Goal: Task Accomplishment & Management: Manage account settings

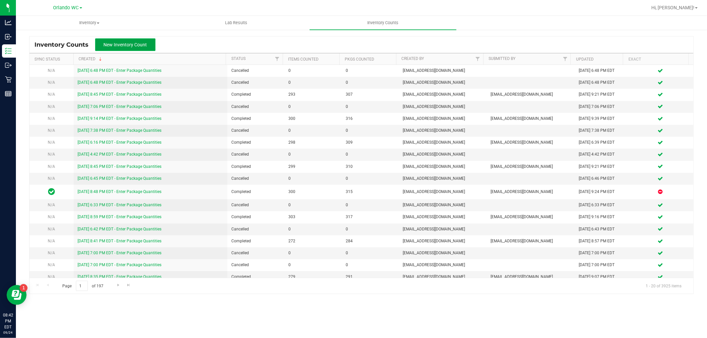
click at [119, 48] on button "New Inventory Count" at bounding box center [125, 44] width 60 height 13
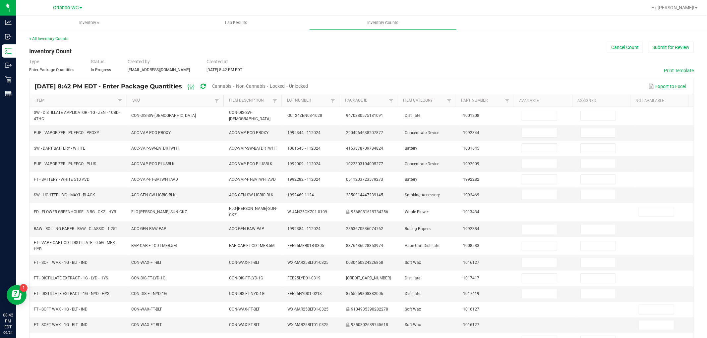
click at [232, 84] on span "Cannabis" at bounding box center [222, 85] width 20 height 5
click at [308, 87] on span "Unlocked" at bounding box center [299, 85] width 19 height 5
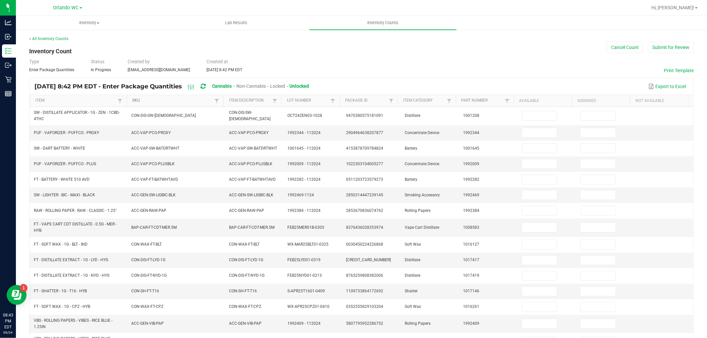
click at [139, 100] on link "SKU" at bounding box center [172, 100] width 81 height 5
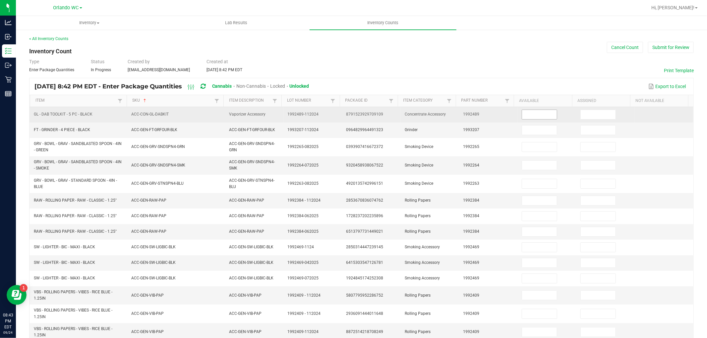
click at [522, 116] on input at bounding box center [539, 114] width 35 height 9
type input "4"
type input "0"
type input "3"
type input "0"
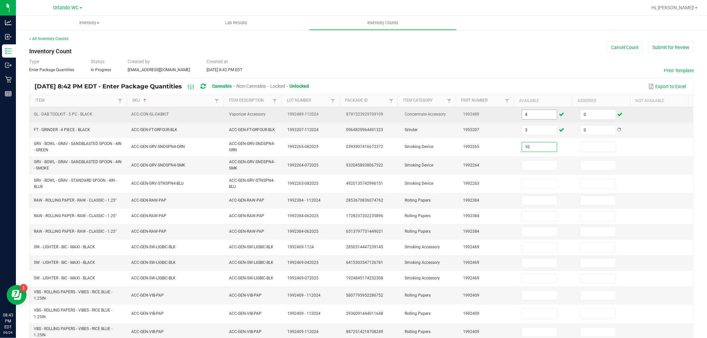
type input "10"
type input "0"
type input "8"
type input "0"
type input "15"
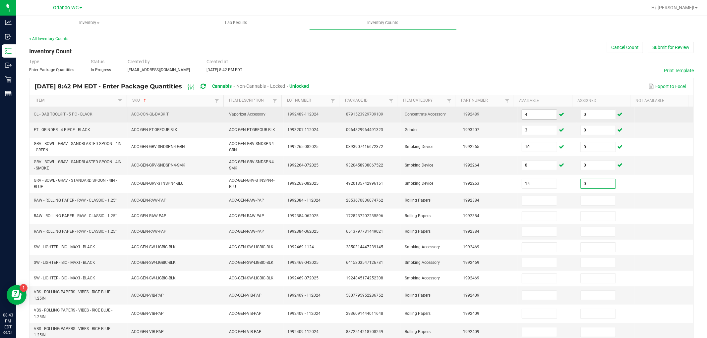
type input "0"
type input "56"
type input "0"
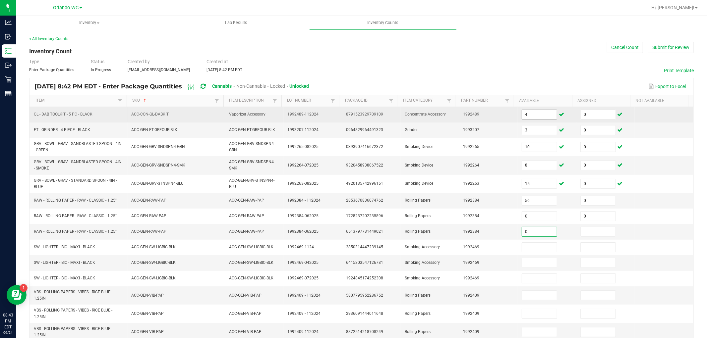
type input "0"
type input "58"
type input "0"
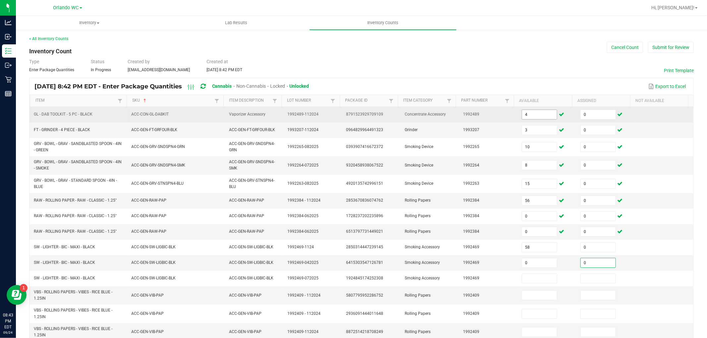
type input "0"
type input "16"
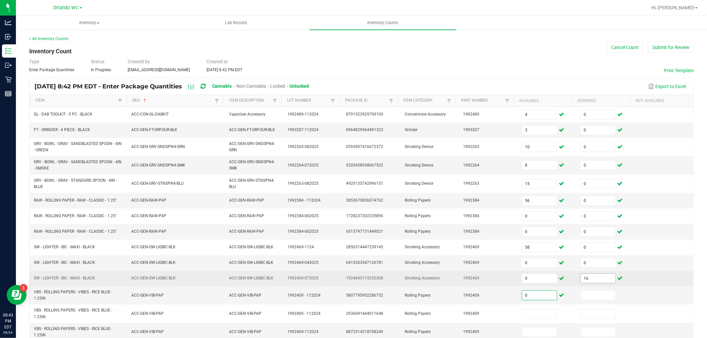
type input "0"
click at [586, 281] on input "16" at bounding box center [597, 278] width 35 height 9
type input "0"
type input "19"
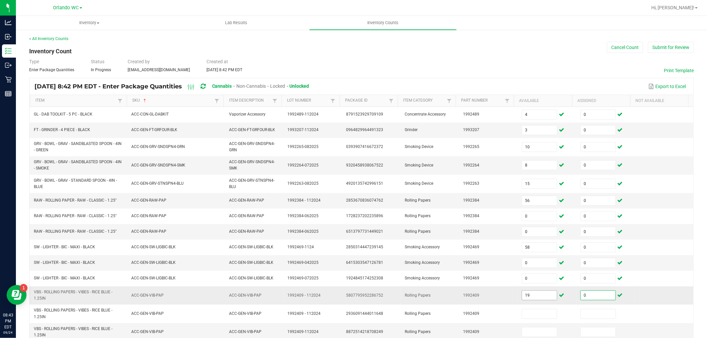
type input "0"
click at [523, 295] on input "19" at bounding box center [539, 295] width 35 height 9
click at [523, 295] on input "16" at bounding box center [539, 295] width 35 height 9
type input "116"
type input "0"
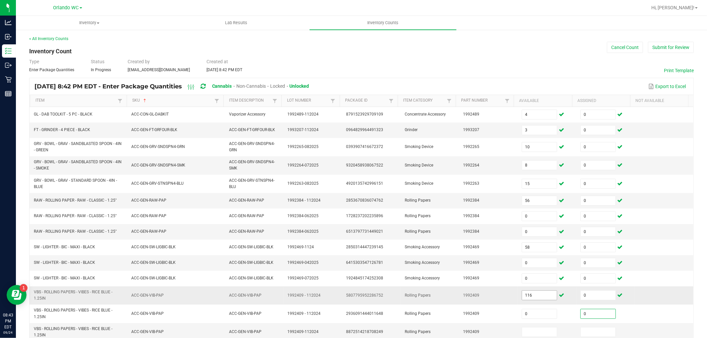
type input "0"
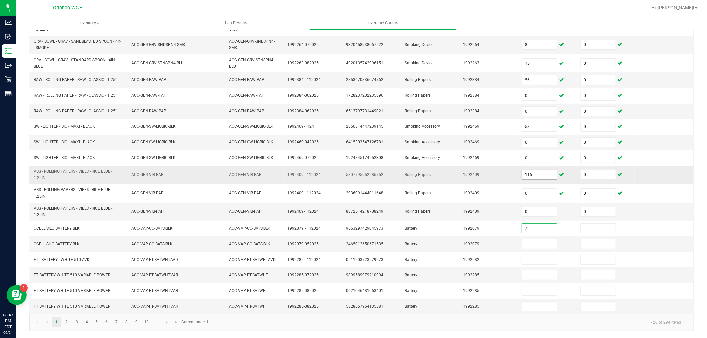
type input "7"
type input "0"
type input "4"
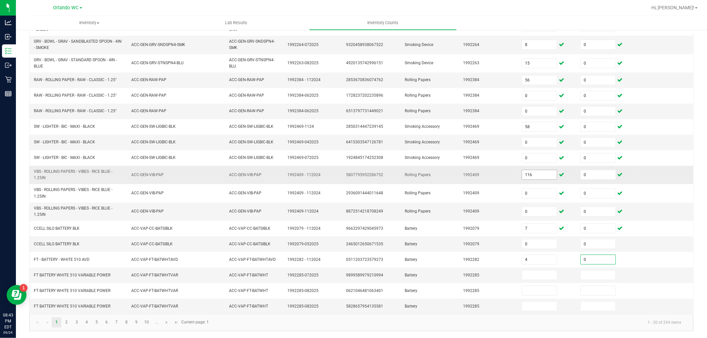
type input "0"
type input "80"
type input "0"
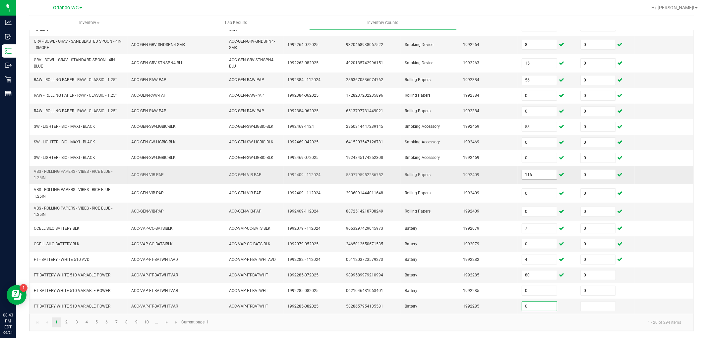
type input "0"
click at [168, 320] on span "Go to the next page" at bounding box center [166, 322] width 5 height 5
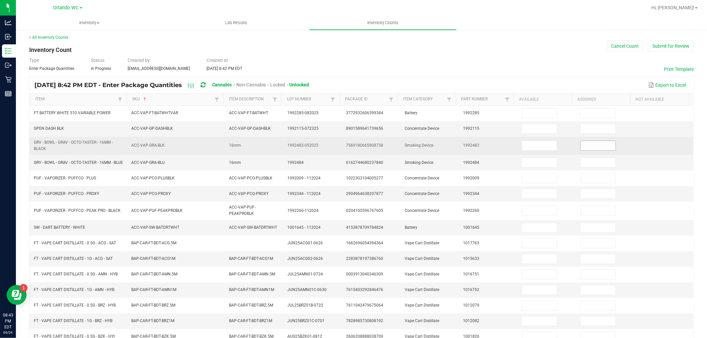
scroll to position [0, 0]
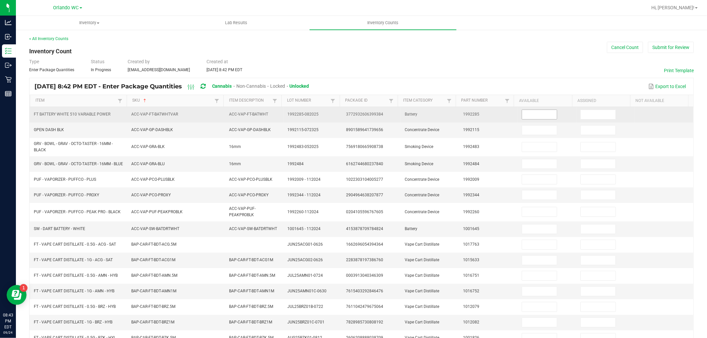
click at [532, 114] on input at bounding box center [539, 114] width 35 height 9
type input "0"
type input "2"
type input "0"
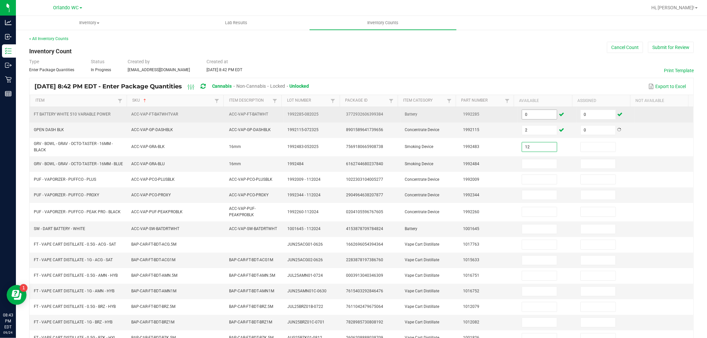
type input "12"
type input "0"
type input "5"
type input "0"
type input "1"
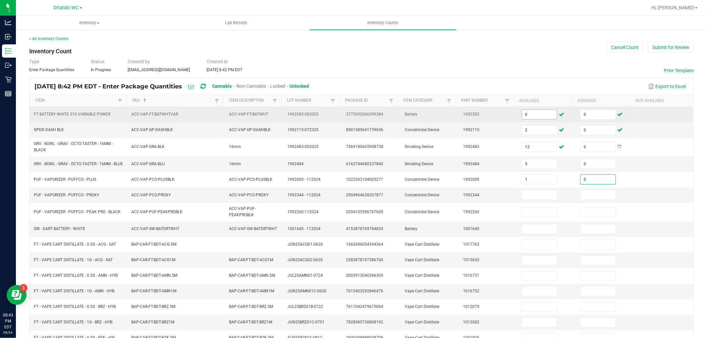
type input "0"
type input "3"
type input "0"
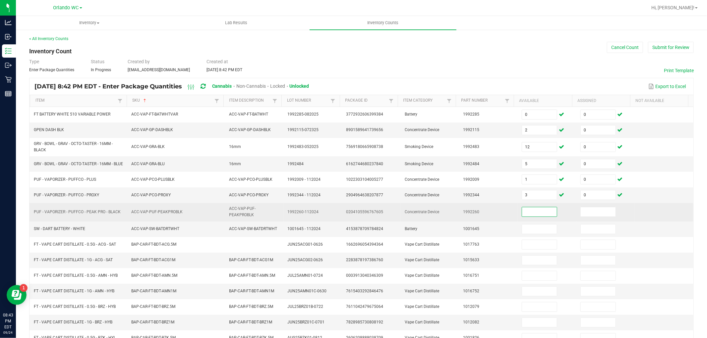
click at [522, 216] on input at bounding box center [539, 211] width 35 height 9
type input "1"
type input "0"
type input "1"
type input "0"
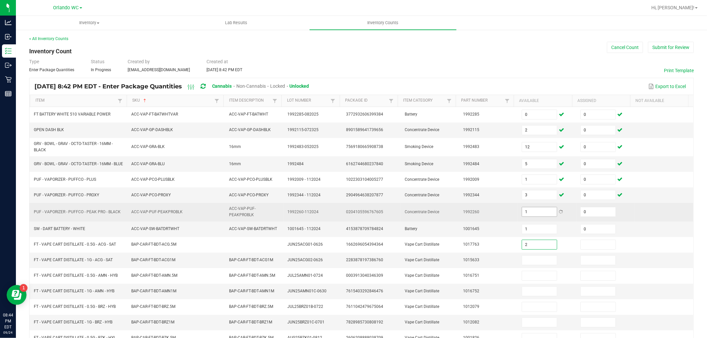
type input "2"
type input "0"
type input "11"
type input "0"
type input "6"
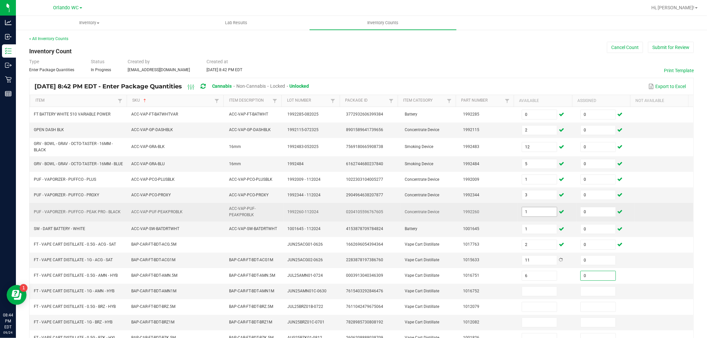
type input "0"
type input "3"
type input "0"
type input "4"
type input "0"
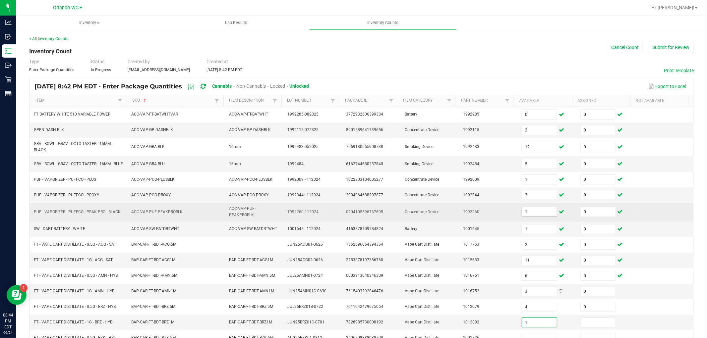
type input "1"
type input "0"
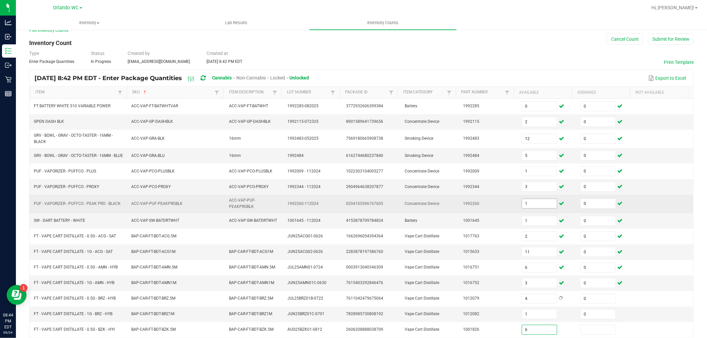
type input "6"
type input "0"
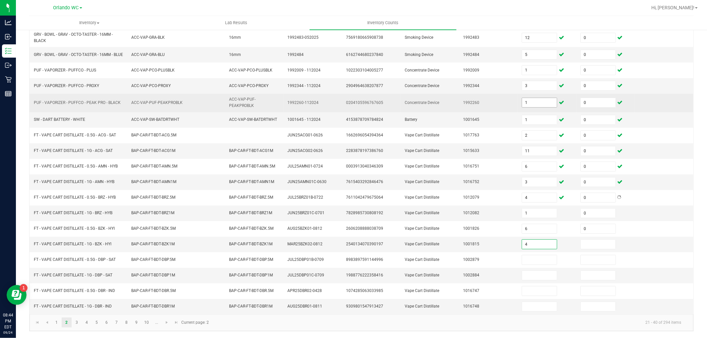
type input "4"
type input "0"
type input "4"
type input "0"
type input "9"
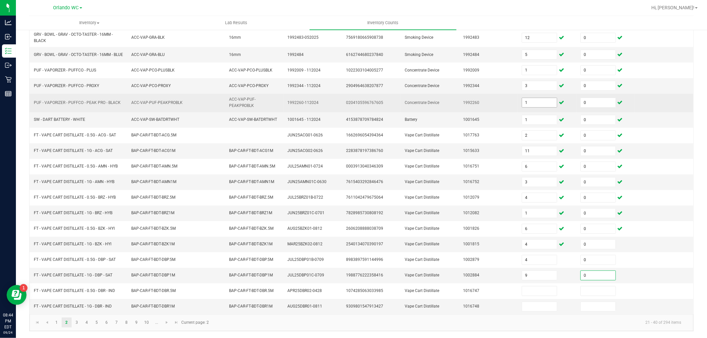
type input "0"
type input "11"
type input "0"
type input "12"
type input "0"
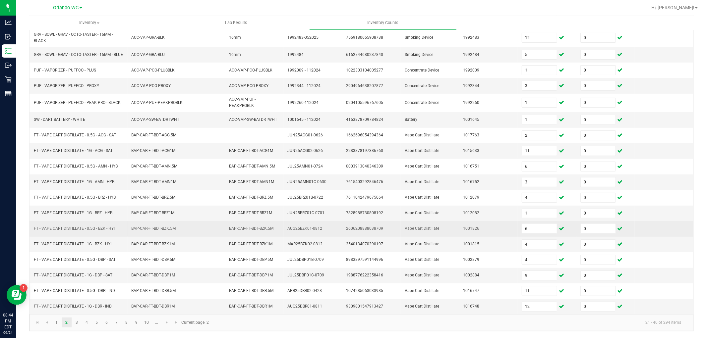
click at [432, 228] on td "Vape Cart Distillate" at bounding box center [430, 229] width 59 height 16
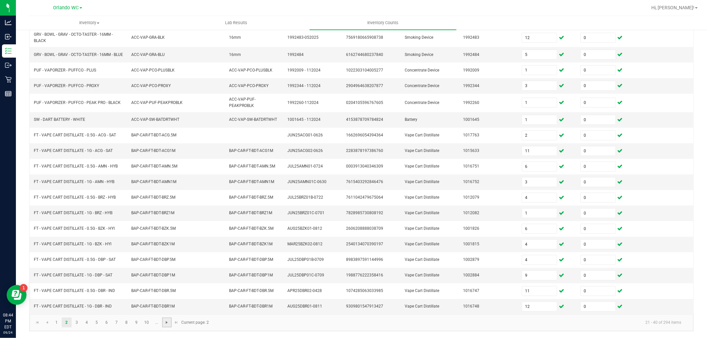
click at [164, 321] on span "Go to the next page" at bounding box center [166, 322] width 5 height 5
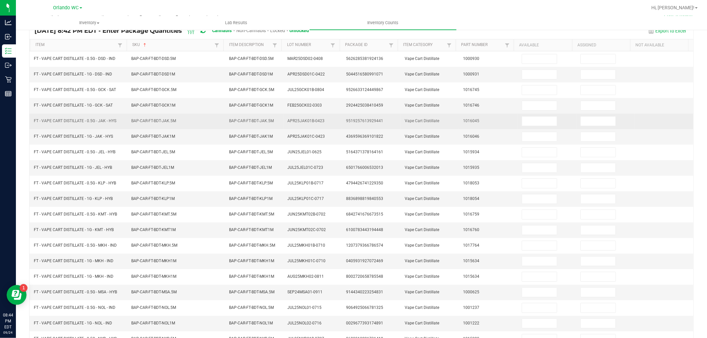
scroll to position [0, 0]
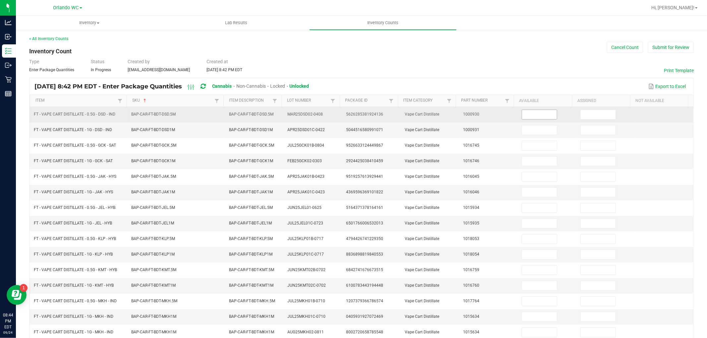
click at [534, 113] on input at bounding box center [539, 114] width 35 height 9
type input "7"
type input "0"
type input "8"
type input "0"
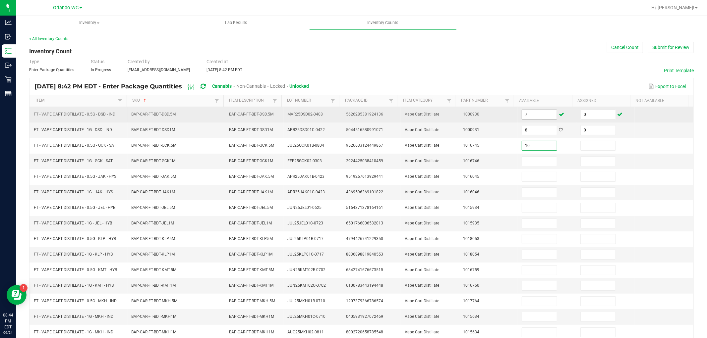
type input "10"
type input "0"
type input "3"
type input "0"
type input "5"
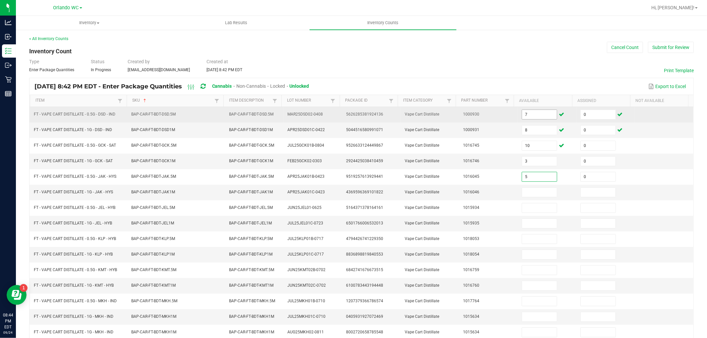
type input "0"
type input "10"
type input "0"
type input "12"
type input "0"
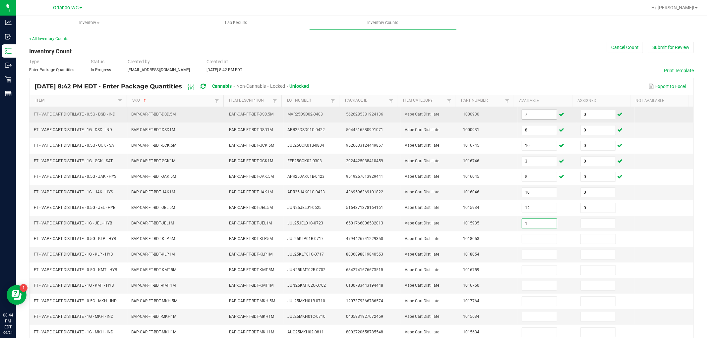
type input "1"
type input "0"
type input "9"
type input "0"
type input "1"
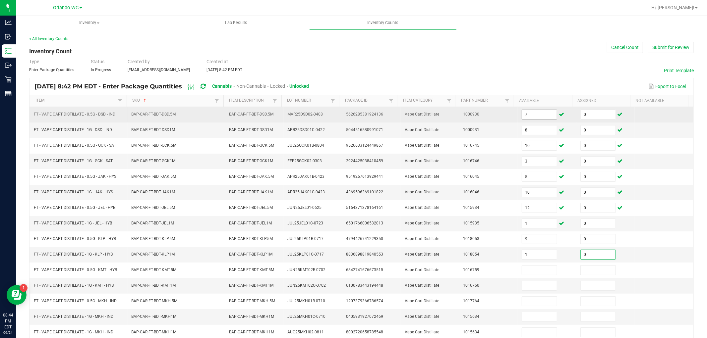
type input "0"
type input "11"
type input "0"
type input "12"
type input "0"
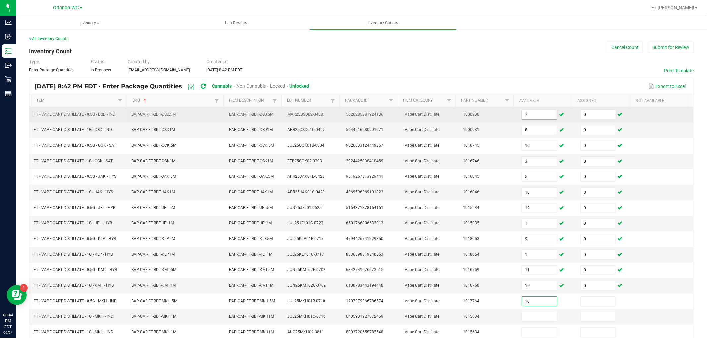
type input "10"
type input "0"
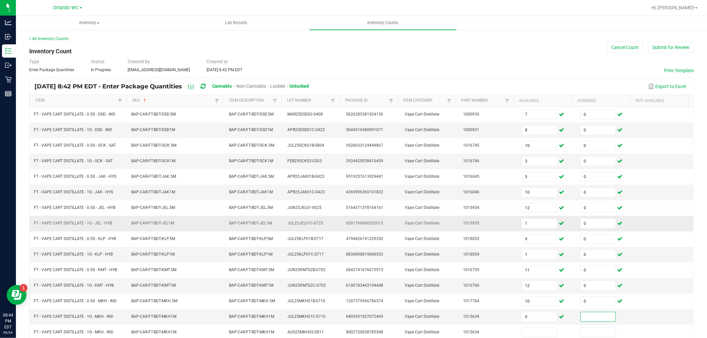
scroll to position [37, 0]
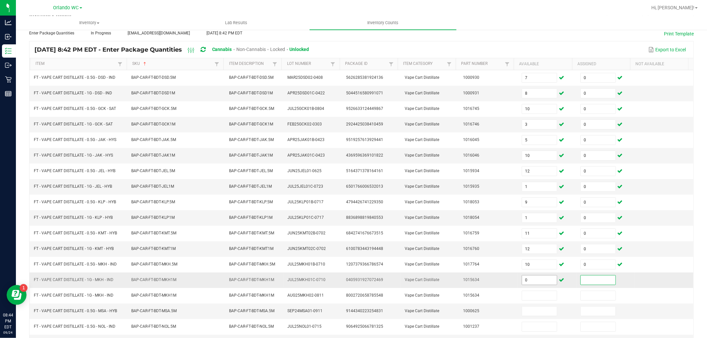
click at [537, 279] on input "0" at bounding box center [539, 280] width 35 height 9
type input "10"
type input "0"
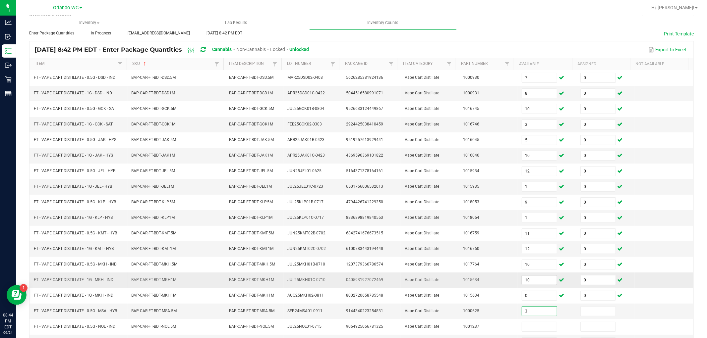
type input "3"
type input "0"
type input "9"
type input "0"
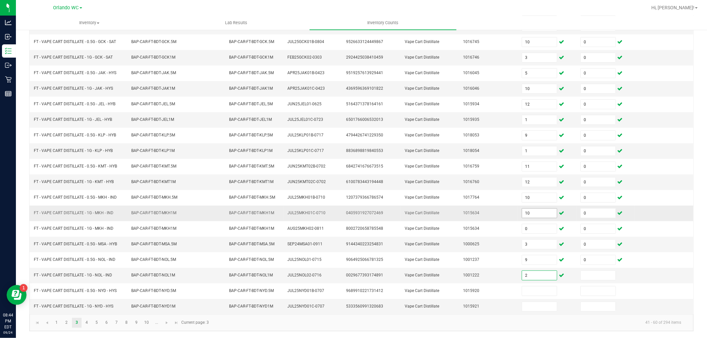
type input "2"
type input "0"
click at [87, 323] on link "4" at bounding box center [87, 323] width 10 height 10
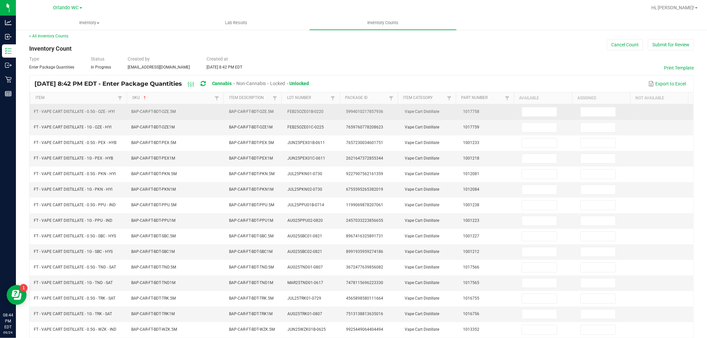
scroll to position [0, 0]
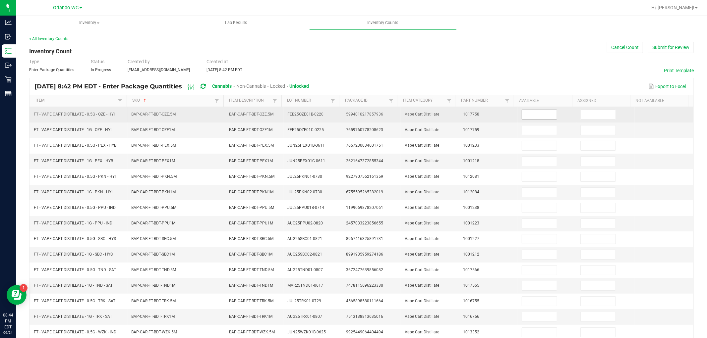
click at [536, 116] on input at bounding box center [539, 114] width 35 height 9
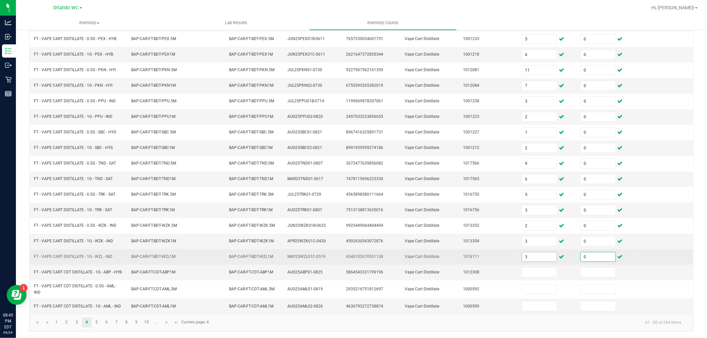
click at [542, 253] on input "3" at bounding box center [539, 256] width 35 height 9
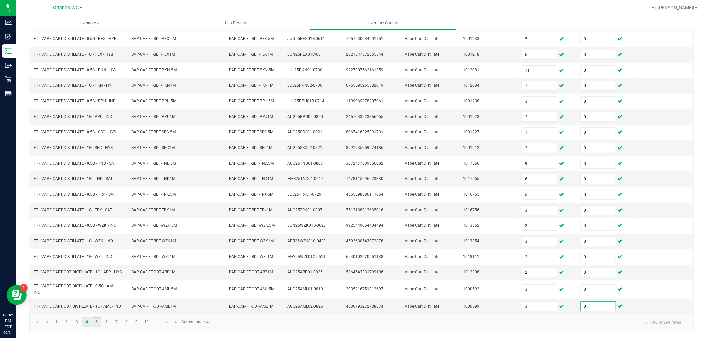
click at [96, 323] on link "5" at bounding box center [97, 323] width 10 height 10
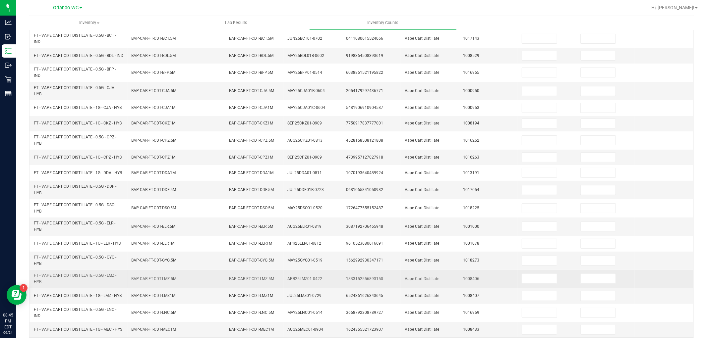
scroll to position [0, 0]
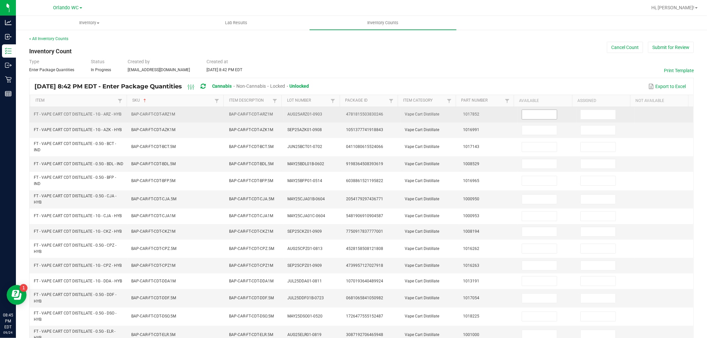
click at [525, 115] on input at bounding box center [539, 114] width 35 height 9
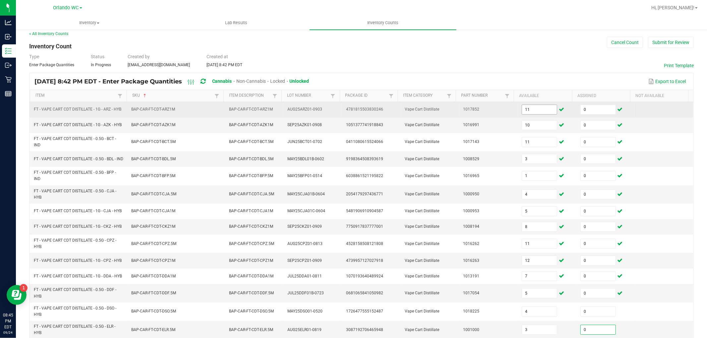
scroll to position [141, 0]
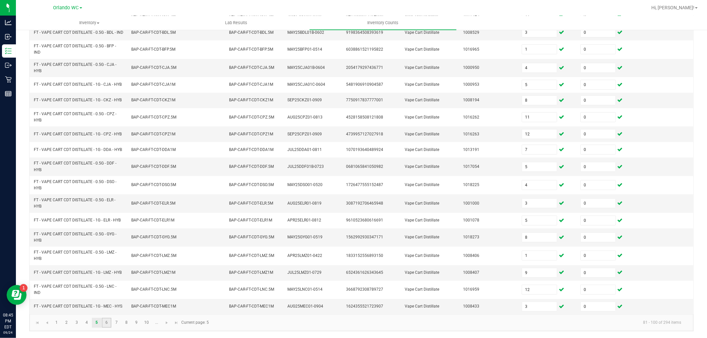
click at [104, 325] on link "6" at bounding box center [107, 323] width 10 height 10
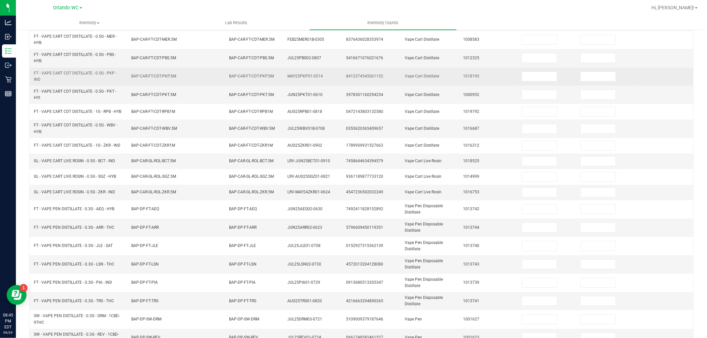
scroll to position [0, 0]
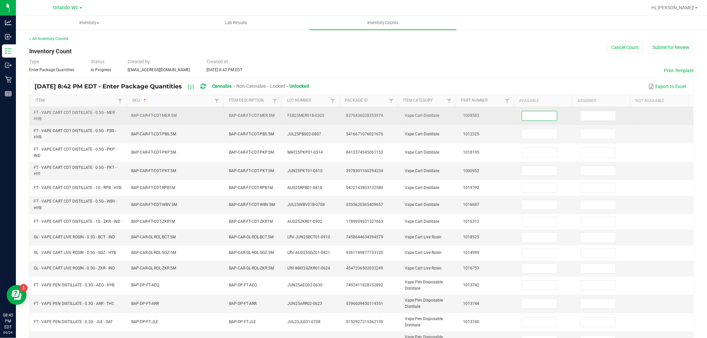
click at [522, 114] on input at bounding box center [539, 115] width 35 height 9
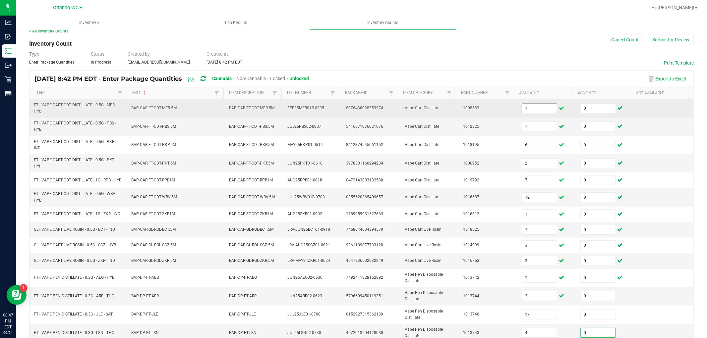
scroll to position [146, 0]
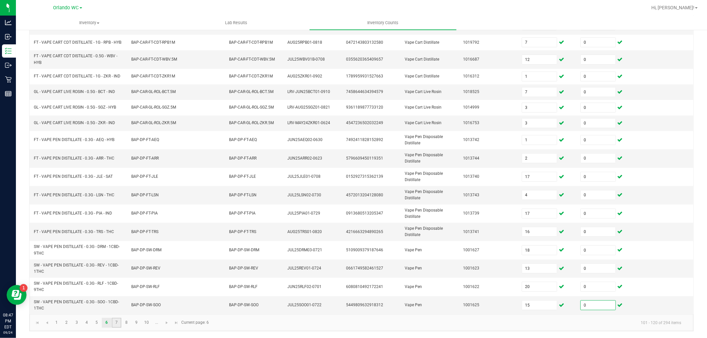
click at [116, 321] on link "7" at bounding box center [117, 323] width 10 height 10
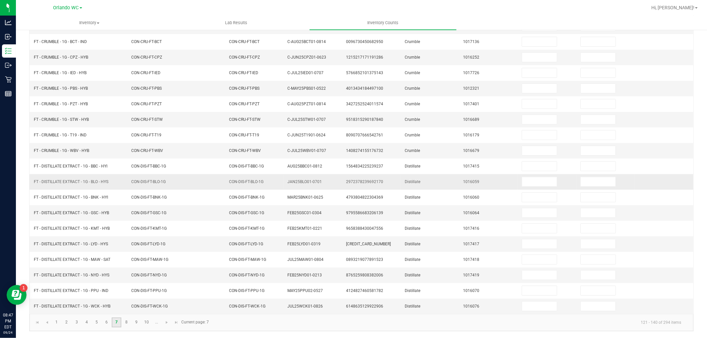
scroll to position [0, 0]
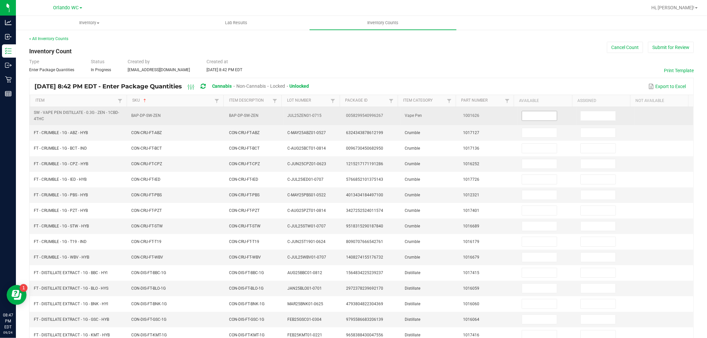
click at [531, 113] on input at bounding box center [539, 115] width 35 height 9
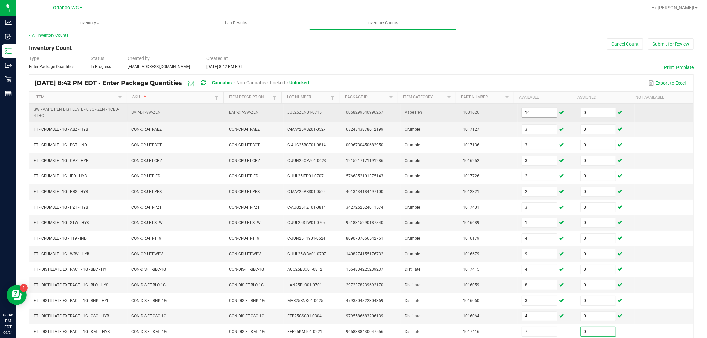
scroll to position [108, 0]
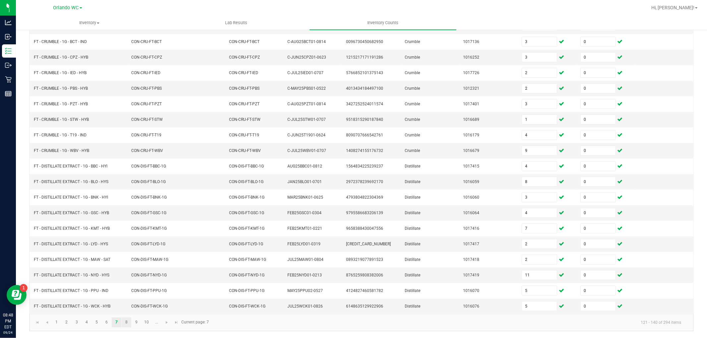
click at [128, 321] on link "8" at bounding box center [127, 323] width 10 height 10
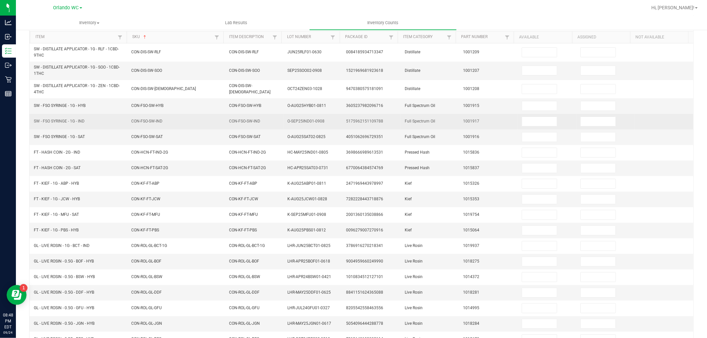
scroll to position [0, 0]
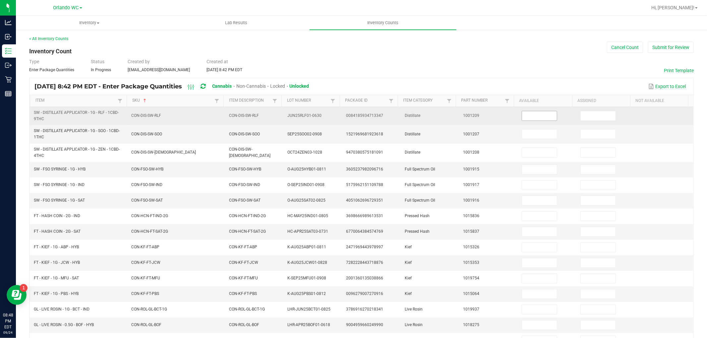
click at [525, 118] on input at bounding box center [539, 115] width 35 height 9
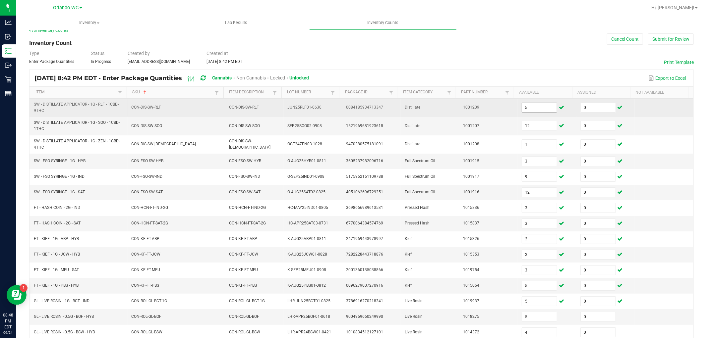
scroll to position [114, 0]
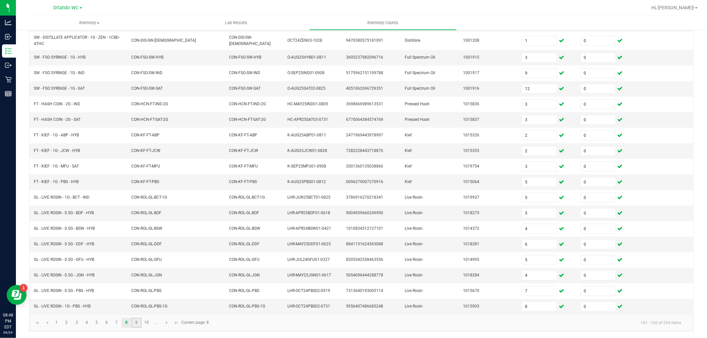
click at [137, 323] on link "9" at bounding box center [137, 323] width 10 height 10
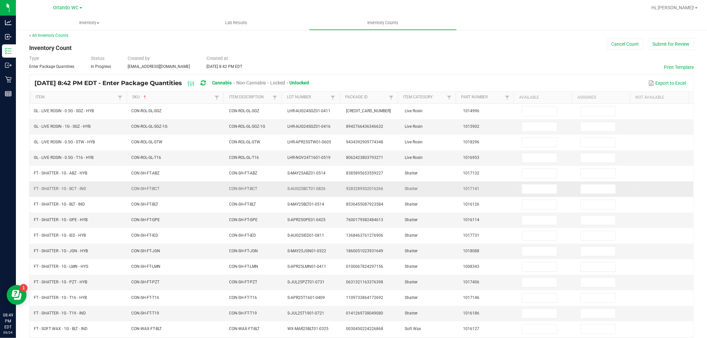
scroll to position [0, 0]
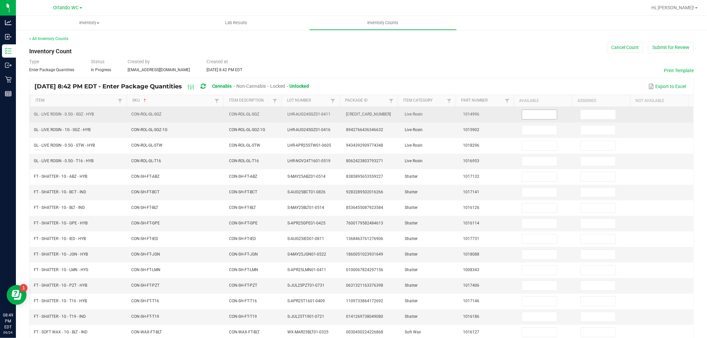
click at [535, 116] on input at bounding box center [539, 114] width 35 height 9
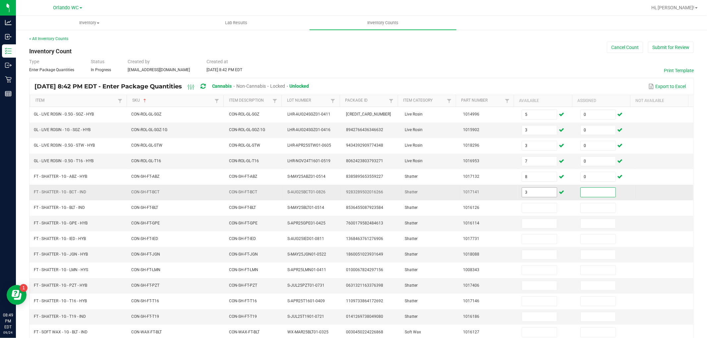
click at [533, 194] on input "3" at bounding box center [539, 192] width 35 height 9
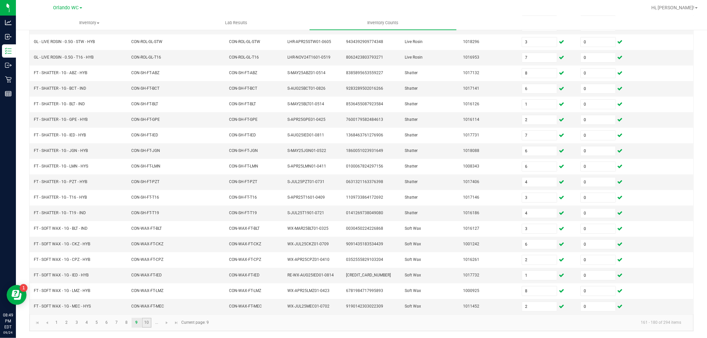
click at [146, 327] on link "10" at bounding box center [147, 323] width 10 height 10
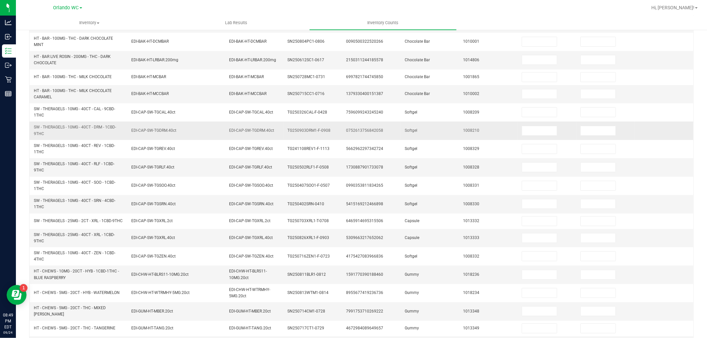
scroll to position [0, 0]
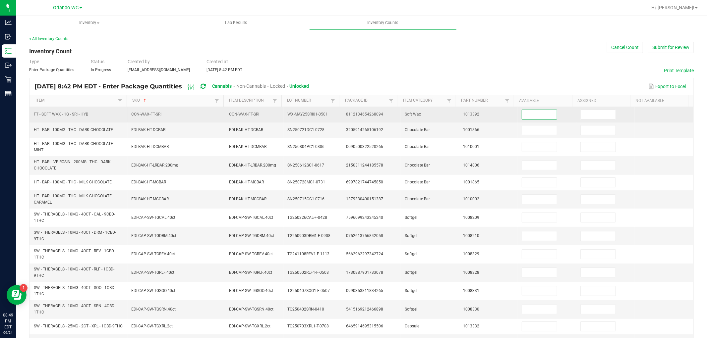
click at [527, 117] on input at bounding box center [539, 114] width 35 height 9
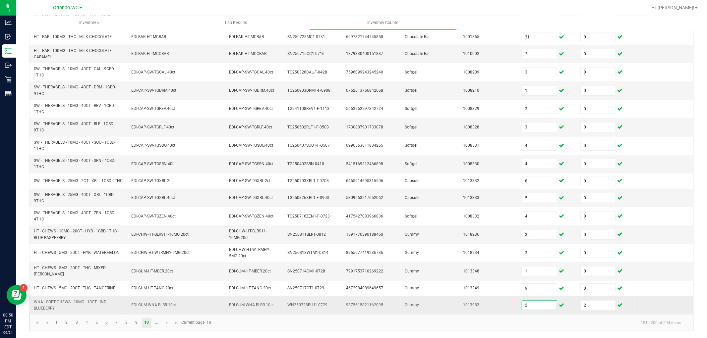
click at [522, 305] on input "2" at bounding box center [539, 305] width 35 height 9
click at [322, 237] on td "SN250811BLR1-0812" at bounding box center [313, 235] width 59 height 18
click at [134, 324] on link "9" at bounding box center [137, 323] width 10 height 10
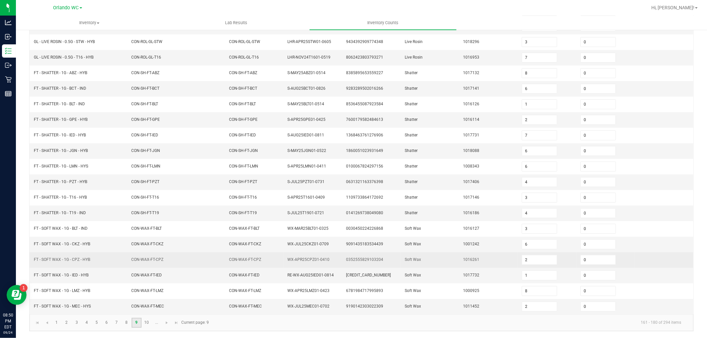
scroll to position [105, 0]
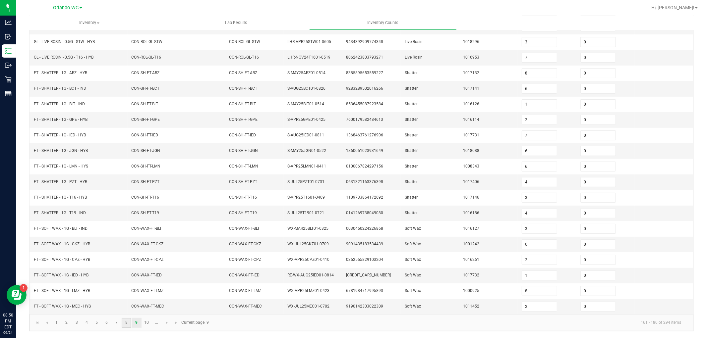
click at [125, 322] on link "8" at bounding box center [127, 323] width 10 height 10
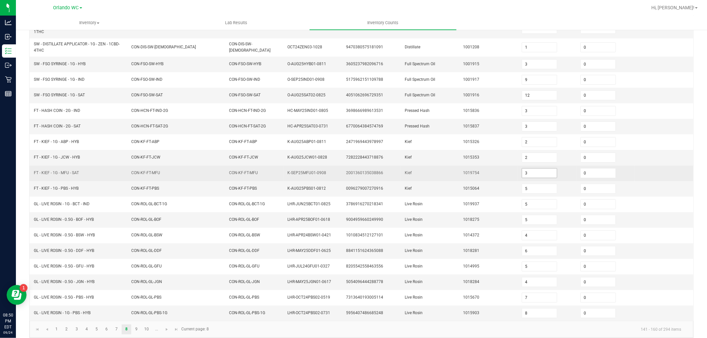
click at [522, 175] on input "3" at bounding box center [539, 173] width 35 height 9
click at [508, 177] on td "1019754" at bounding box center [488, 174] width 59 height 16
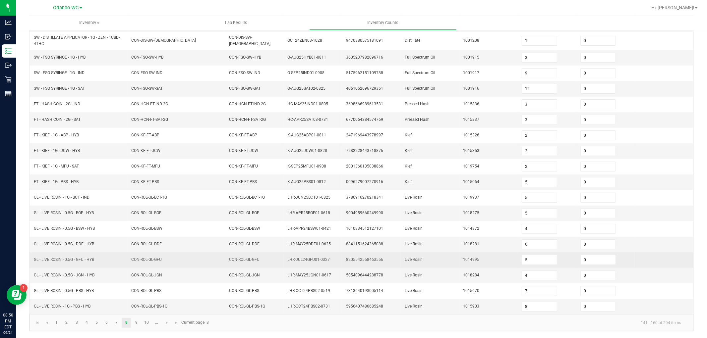
scroll to position [114, 0]
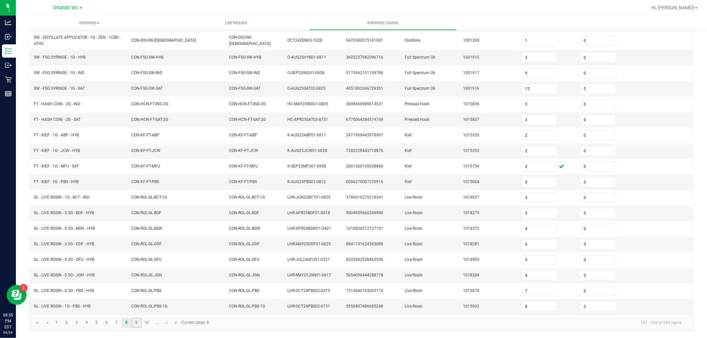
click at [134, 326] on link "9" at bounding box center [137, 323] width 10 height 10
click at [144, 323] on link "10" at bounding box center [147, 323] width 10 height 10
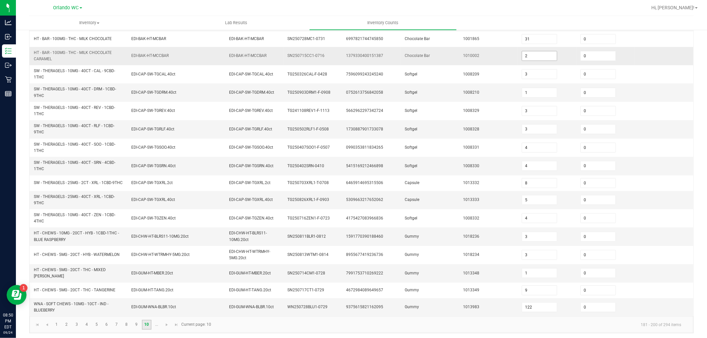
scroll to position [146, 0]
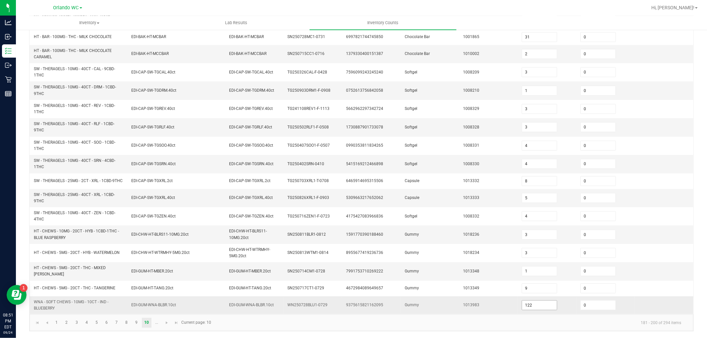
click at [534, 307] on input "122" at bounding box center [539, 305] width 35 height 9
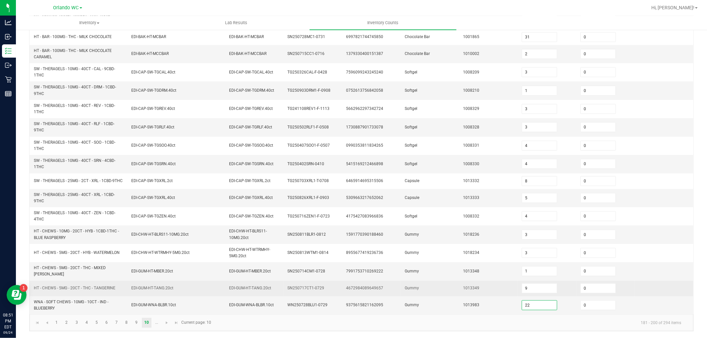
click at [466, 289] on span "1013349" at bounding box center [471, 288] width 16 height 5
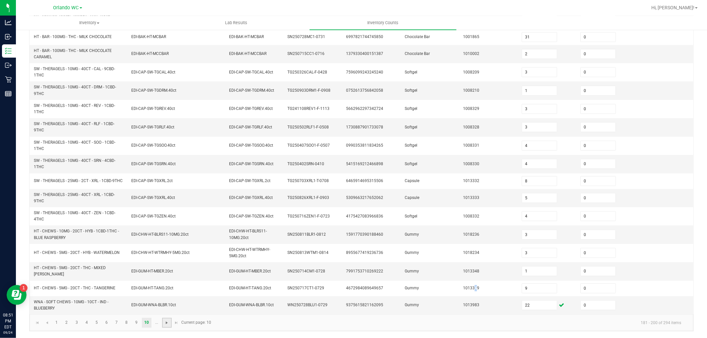
click at [169, 325] on span "Go to the next page" at bounding box center [166, 322] width 5 height 5
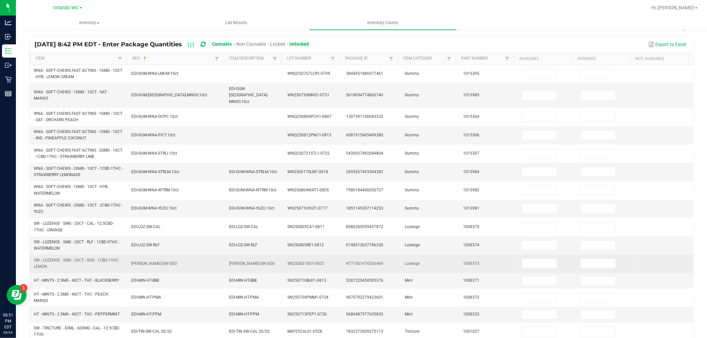
scroll to position [152, 0]
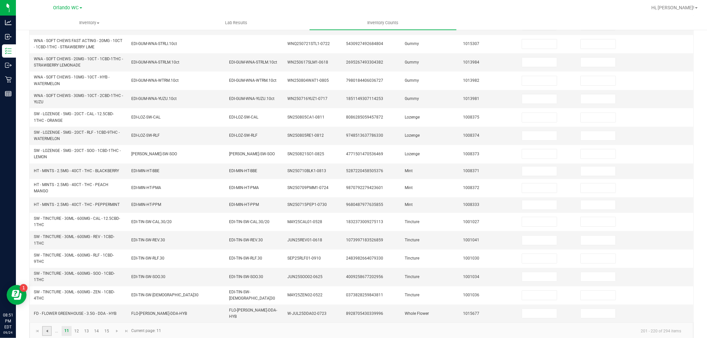
click at [49, 329] on span "Go to the previous page" at bounding box center [46, 331] width 5 height 5
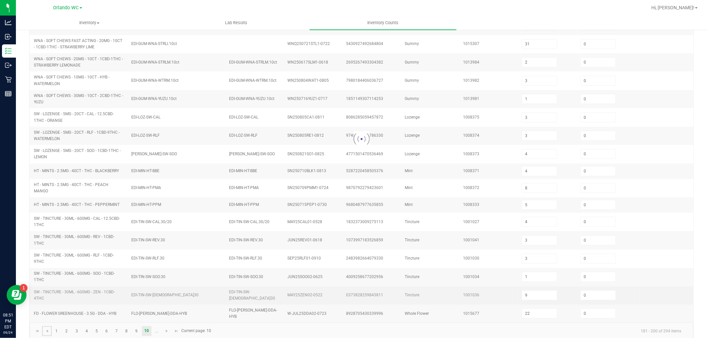
scroll to position [146, 0]
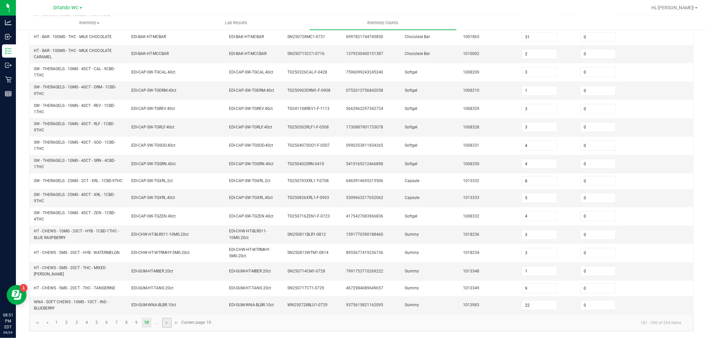
click at [163, 326] on link at bounding box center [167, 323] width 10 height 10
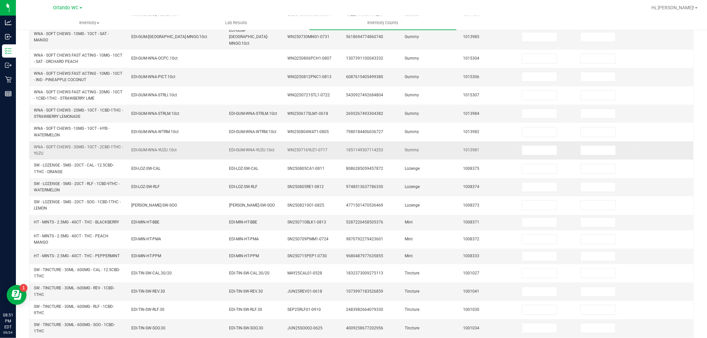
scroll to position [36, 0]
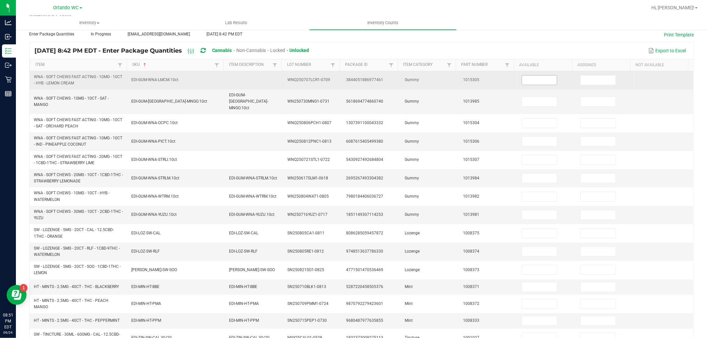
click at [530, 81] on input at bounding box center [539, 80] width 35 height 9
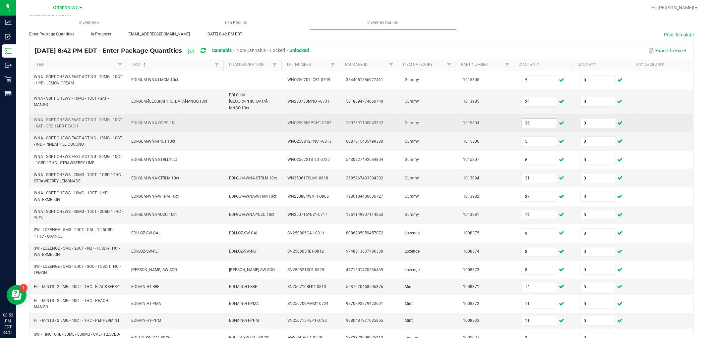
scroll to position [152, 0]
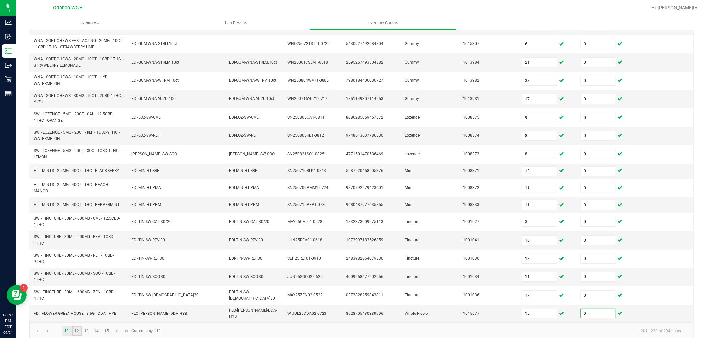
click at [75, 326] on link "12" at bounding box center [77, 331] width 10 height 10
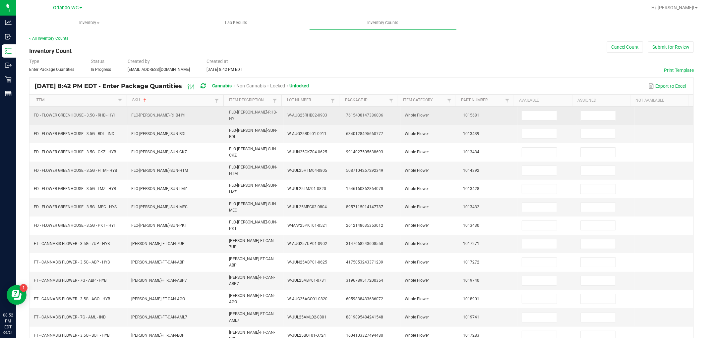
scroll to position [0, 0]
click at [538, 114] on input at bounding box center [539, 115] width 35 height 9
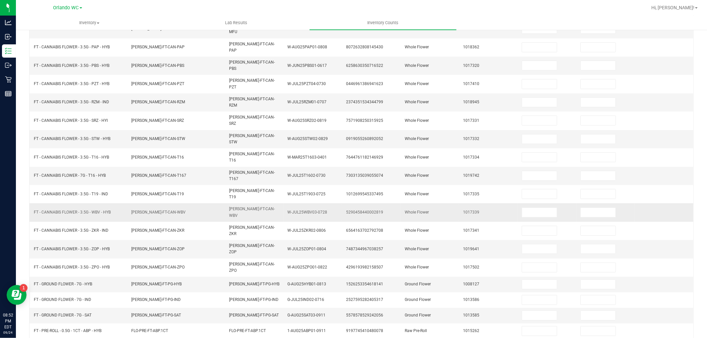
scroll to position [0, 0]
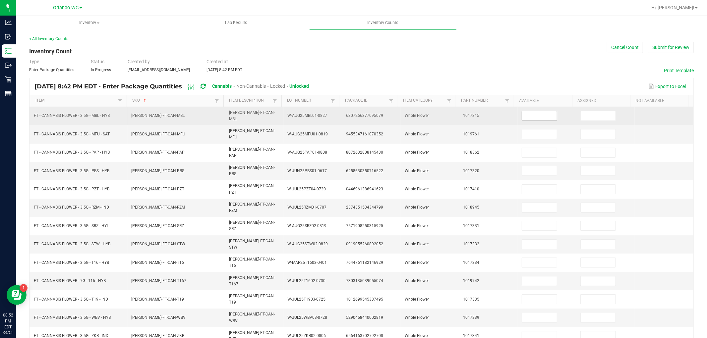
click at [522, 111] on input at bounding box center [539, 115] width 35 height 9
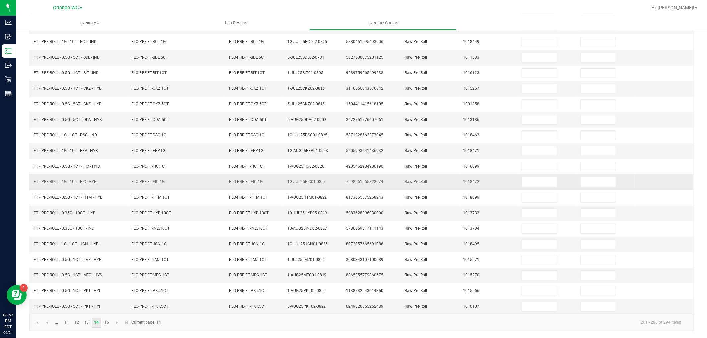
scroll to position [0, 0]
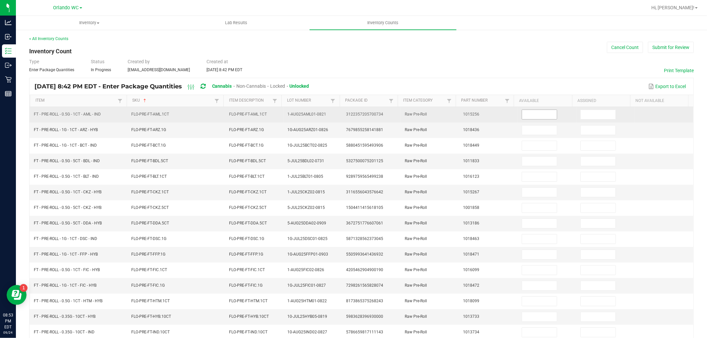
click at [538, 113] on input at bounding box center [539, 114] width 35 height 9
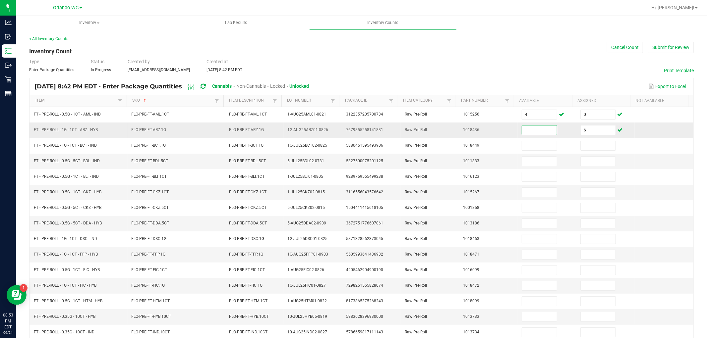
click at [529, 135] on input at bounding box center [539, 130] width 35 height 9
click at [535, 133] on input "60" at bounding box center [539, 130] width 35 height 9
click at [543, 228] on input "1" at bounding box center [539, 223] width 35 height 9
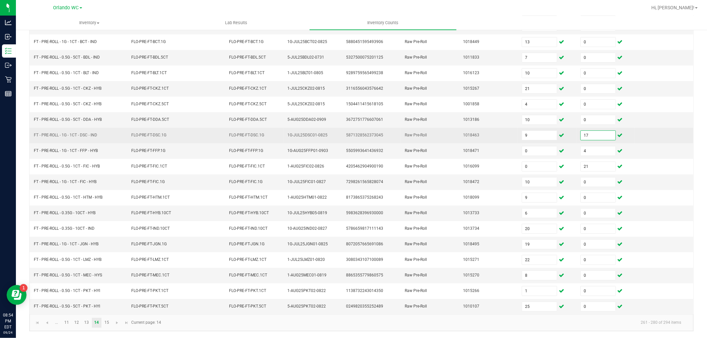
click at [580, 137] on input "17" at bounding box center [597, 135] width 35 height 9
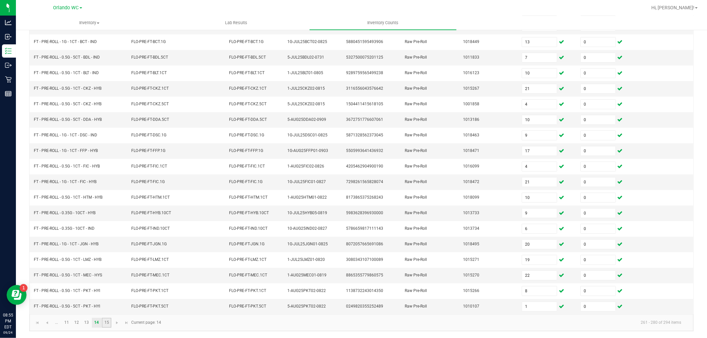
click at [104, 322] on link "15" at bounding box center [107, 323] width 10 height 10
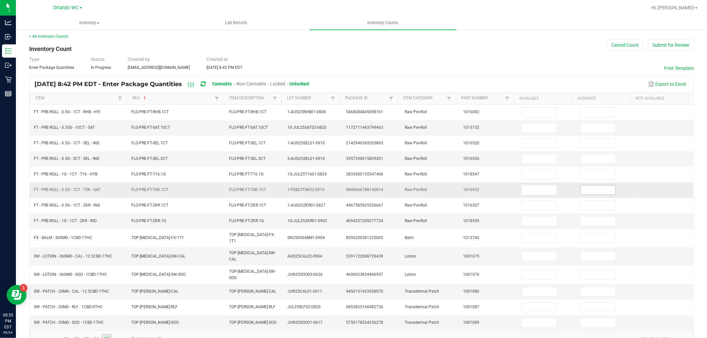
scroll to position [0, 0]
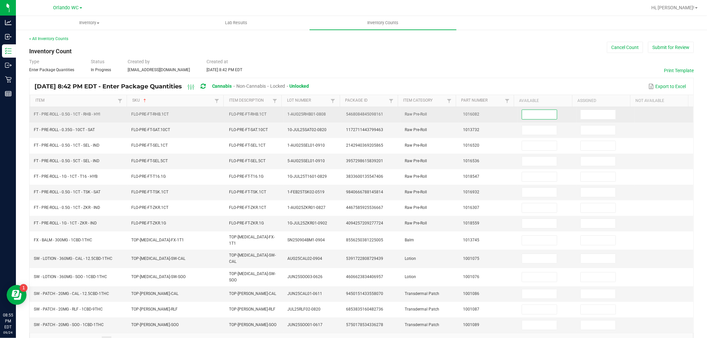
click at [533, 117] on input at bounding box center [539, 114] width 35 height 9
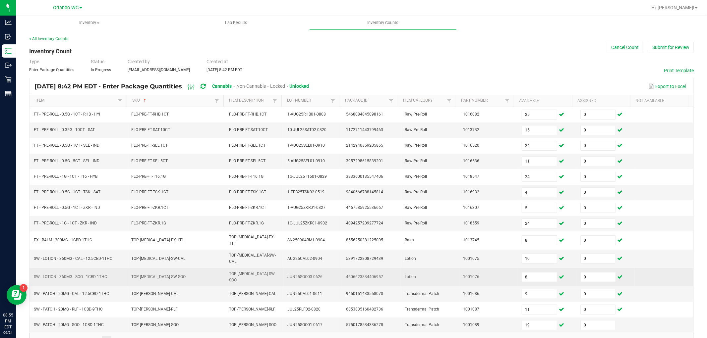
click at [485, 274] on td "1001076" at bounding box center [488, 277] width 59 height 18
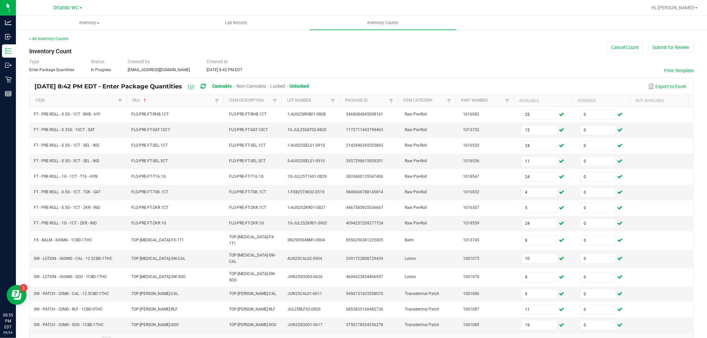
click at [379, 60] on div "Type Enter Package Quantities Status In Progress Created by [EMAIL_ADDRESS][DOM…" at bounding box center [361, 65] width 664 height 15
click at [661, 50] on button "Submit for Review" at bounding box center [671, 47] width 46 height 11
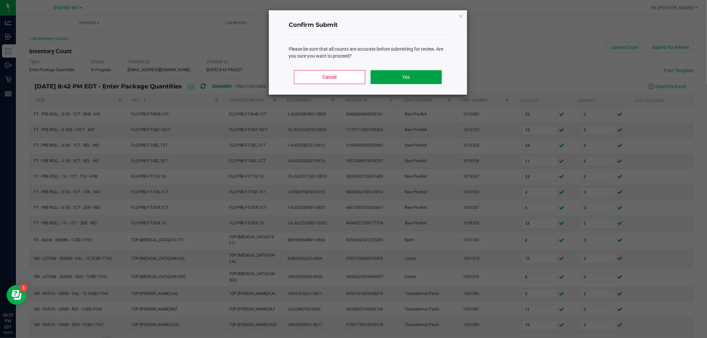
click at [427, 77] on button "Yes" at bounding box center [405, 77] width 71 height 14
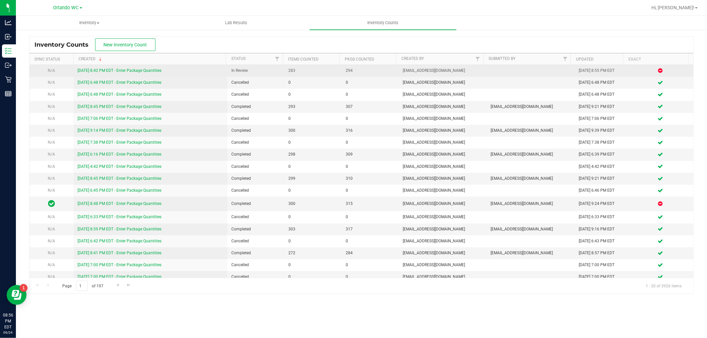
click at [139, 69] on link "[DATE] 8:42 PM EDT - Enter Package Quantities" at bounding box center [120, 70] width 84 height 5
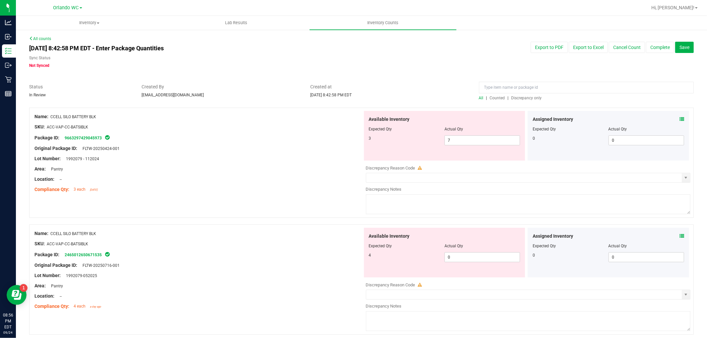
click at [528, 98] on span "Discrepancy only" at bounding box center [526, 98] width 30 height 5
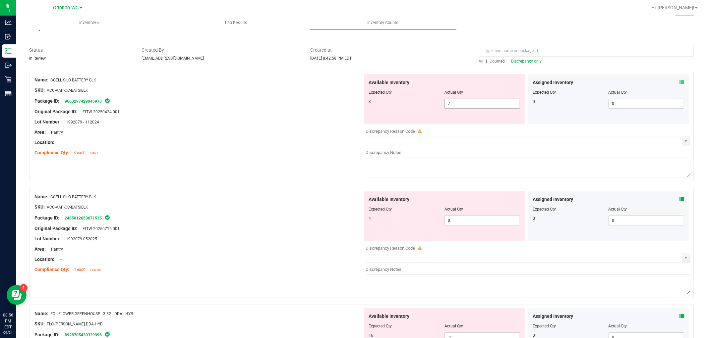
click at [459, 100] on span "7 7" at bounding box center [482, 104] width 76 height 10
click at [459, 100] on input "7" at bounding box center [482, 103] width 75 height 9
click at [475, 224] on div "Available Inventory Expected Qty Actual Qty 4 0 0" at bounding box center [526, 243] width 328 height 105
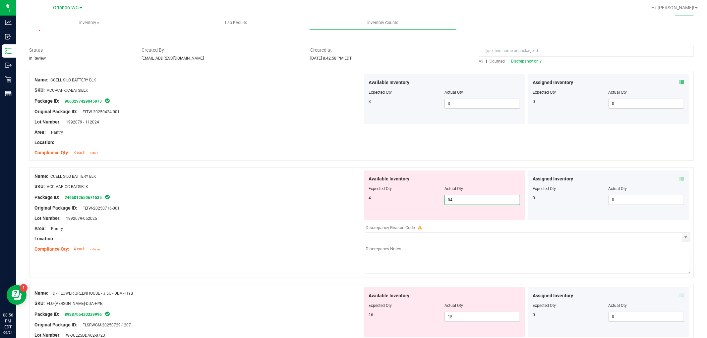
click at [267, 164] on div at bounding box center [361, 164] width 664 height 7
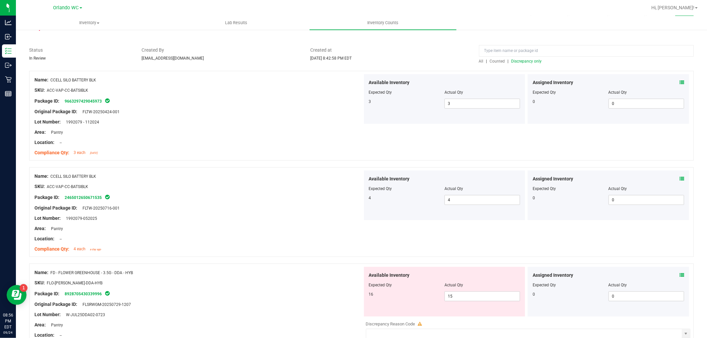
click at [523, 60] on span "Discrepancy only" at bounding box center [526, 61] width 30 height 5
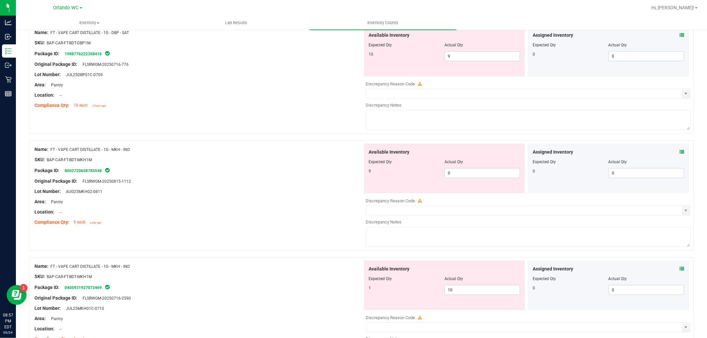
scroll to position [589, 0]
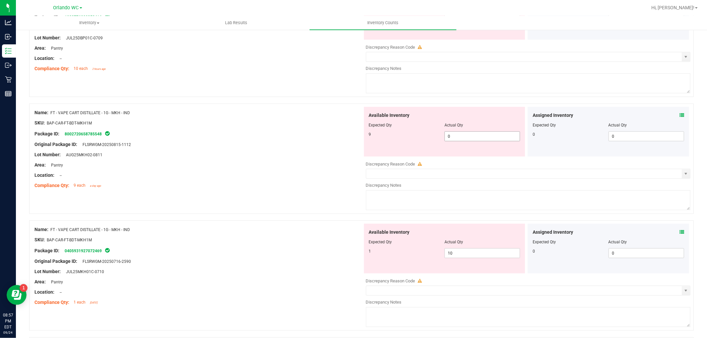
click at [472, 135] on span "0 0" at bounding box center [482, 137] width 76 height 10
click at [485, 259] on div "Available Inventory Expected Qty Actual Qty 1 10 10" at bounding box center [526, 276] width 328 height 105
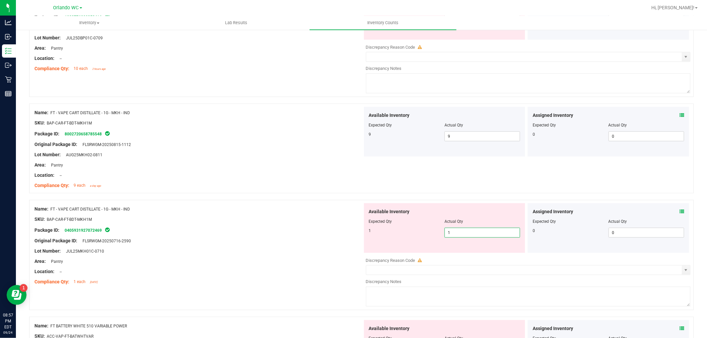
click at [286, 176] on div "Location: --" at bounding box center [198, 175] width 328 height 7
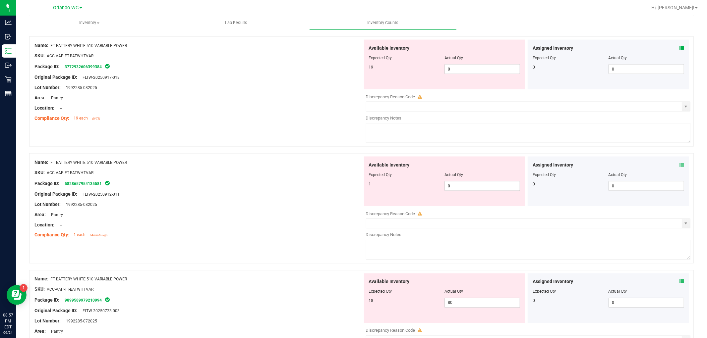
scroll to position [847, 0]
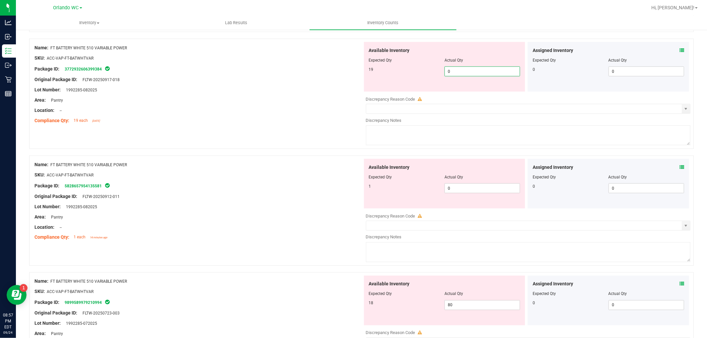
click at [460, 74] on span "0 0" at bounding box center [482, 72] width 76 height 10
click at [456, 189] on div "Available Inventory Expected Qty Actual Qty 1 0 0" at bounding box center [444, 184] width 161 height 50
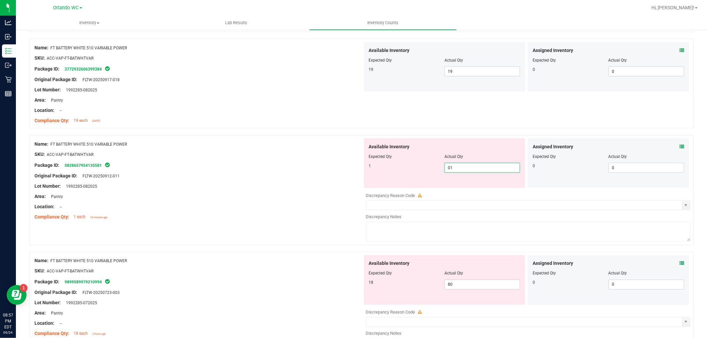
click at [291, 155] on div "SKU: ACC-VAP-FT-BATWHTVAR" at bounding box center [198, 154] width 328 height 7
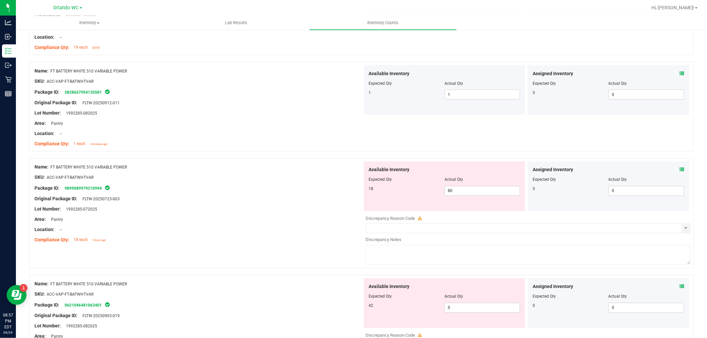
scroll to position [920, 0]
click at [453, 189] on span "80 80" at bounding box center [482, 191] width 76 height 10
click at [455, 191] on input "80" at bounding box center [482, 190] width 75 height 9
click at [269, 166] on div "Name: FT BATTERY WHITE 510 VARIABLE POWER" at bounding box center [198, 167] width 328 height 7
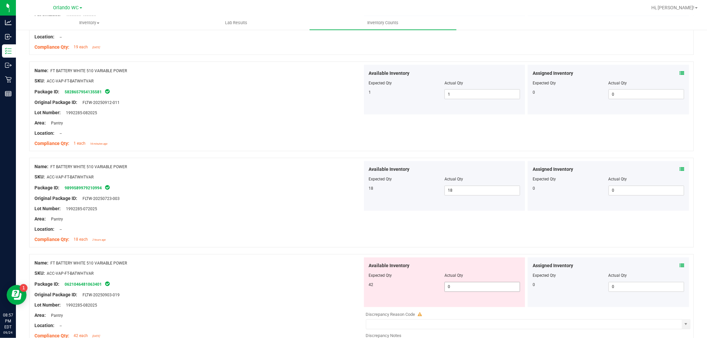
click at [461, 286] on span "0 0" at bounding box center [482, 287] width 76 height 10
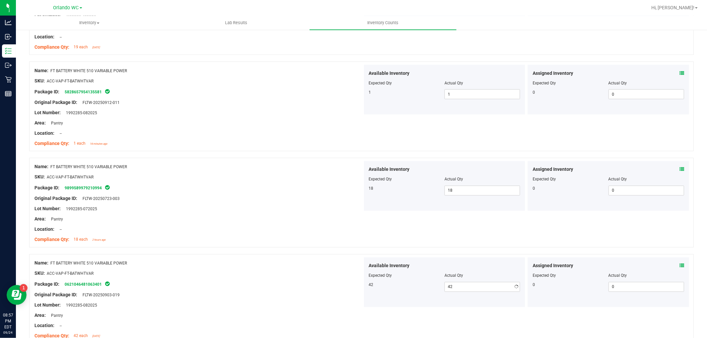
click at [250, 183] on div at bounding box center [198, 182] width 328 height 3
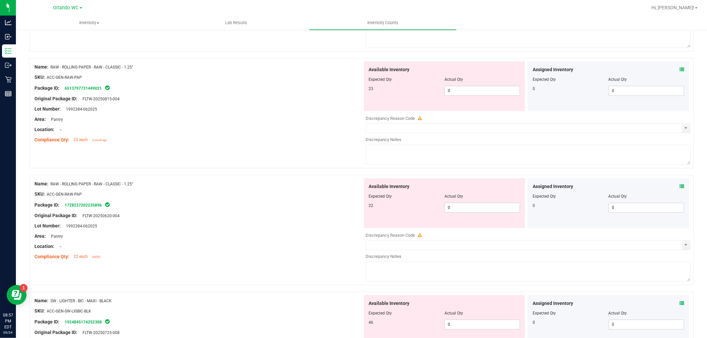
scroll to position [1288, 0]
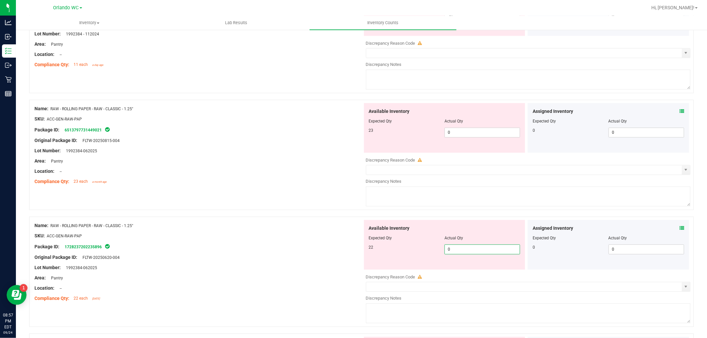
click at [481, 254] on span "0 0" at bounding box center [482, 250] width 76 height 10
click at [466, 134] on input "0" at bounding box center [482, 132] width 75 height 9
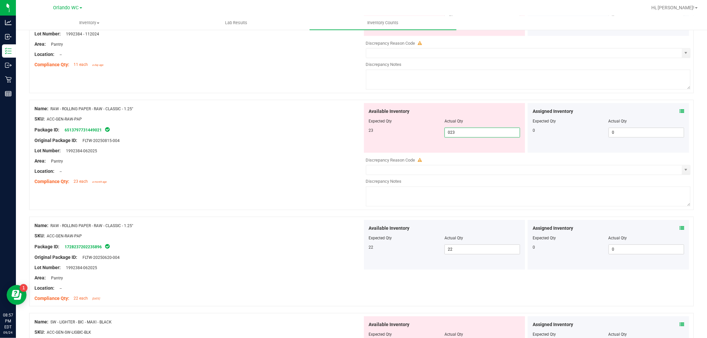
click at [310, 134] on div "Package ID: 6513797731449021" at bounding box center [198, 130] width 328 height 8
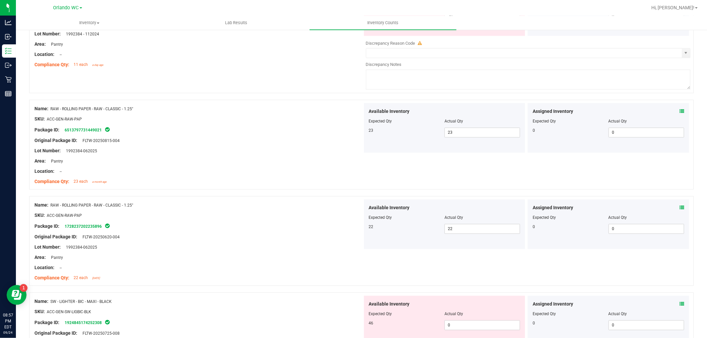
scroll to position [1141, 0]
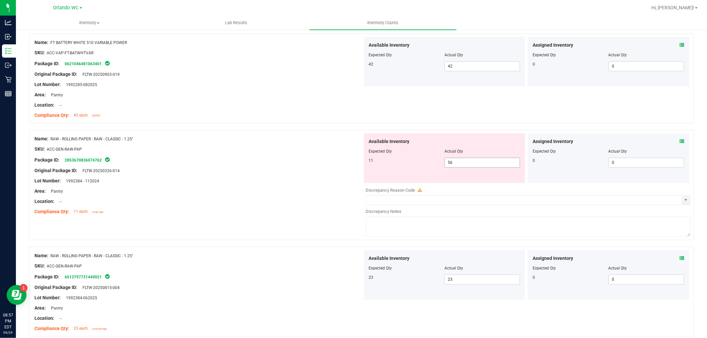
click at [484, 167] on span "56 56" at bounding box center [482, 163] width 76 height 10
click at [484, 167] on input "56" at bounding box center [482, 162] width 75 height 9
click at [266, 158] on div "Package ID: 2853670836074762" at bounding box center [198, 160] width 328 height 8
click at [469, 159] on span "1 1" at bounding box center [482, 163] width 76 height 10
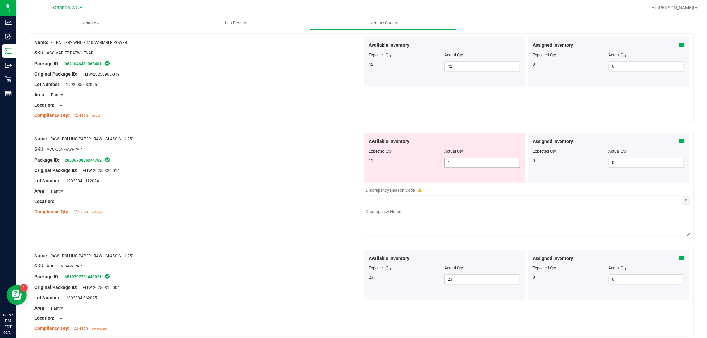
click at [470, 162] on span "1 1" at bounding box center [482, 163] width 76 height 10
click at [254, 146] on div at bounding box center [198, 143] width 328 height 3
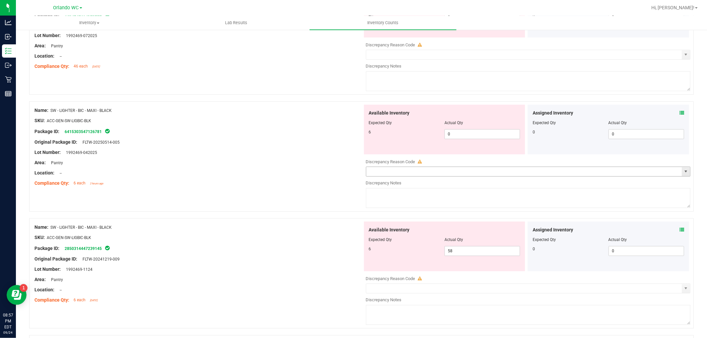
scroll to position [1583, 0]
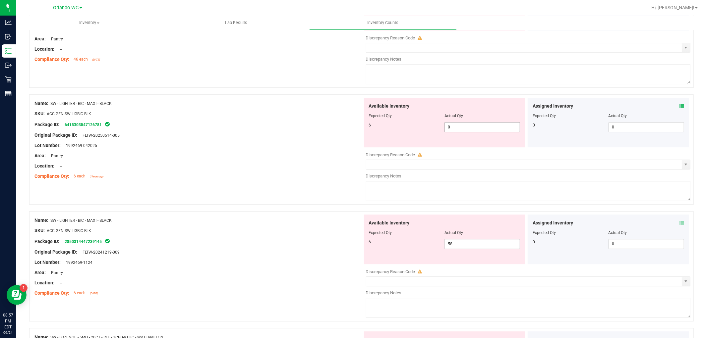
click at [463, 130] on span "0 0" at bounding box center [482, 127] width 76 height 10
click at [274, 135] on div "Original Package ID: FLTW-20250514-005" at bounding box center [198, 135] width 328 height 7
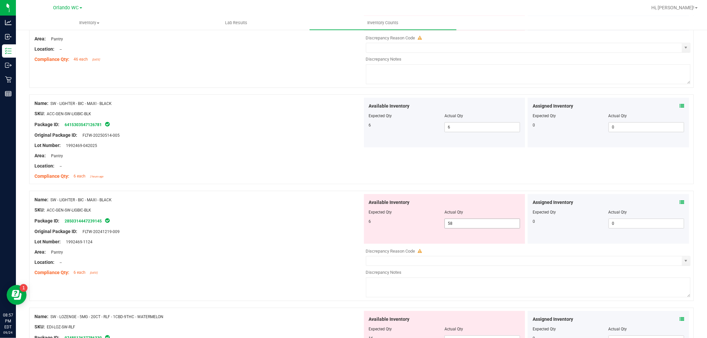
click at [468, 224] on span "58 58" at bounding box center [482, 224] width 76 height 10
drag, startPoint x: 468, startPoint y: 224, endPoint x: 463, endPoint y: 224, distance: 5.0
click at [468, 224] on input "58" at bounding box center [482, 223] width 75 height 9
click at [259, 173] on div at bounding box center [198, 171] width 328 height 3
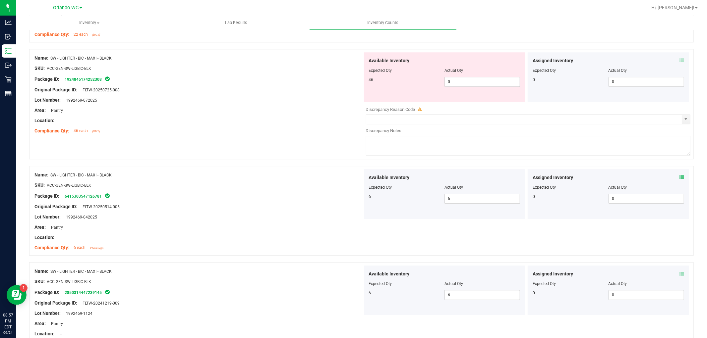
scroll to position [1436, 0]
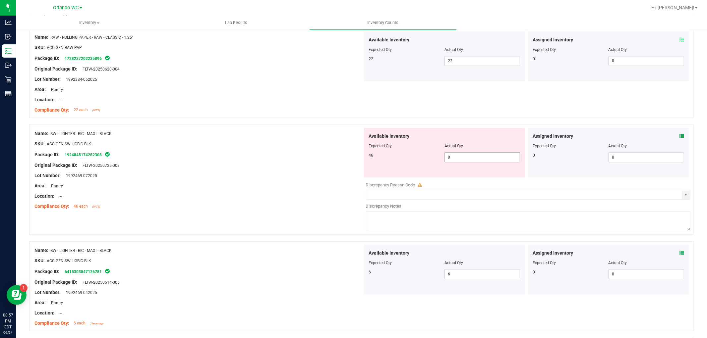
click at [467, 159] on span "0 0" at bounding box center [482, 157] width 76 height 10
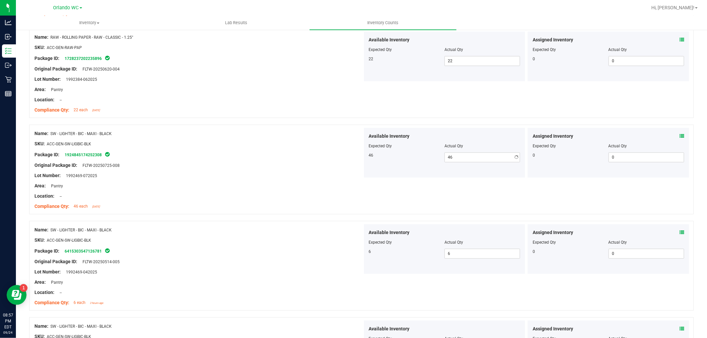
click at [252, 159] on div "Package ID: 1924845174252308" at bounding box center [198, 155] width 328 height 8
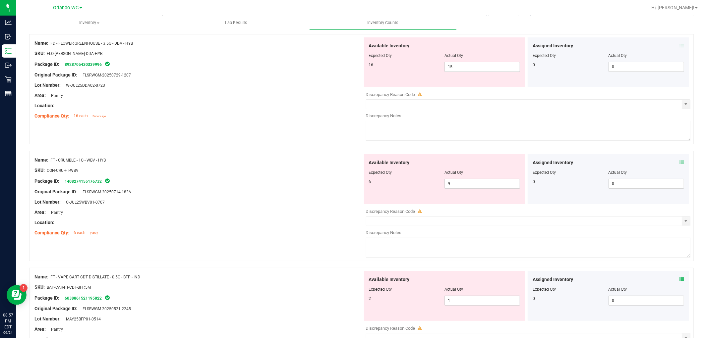
scroll to position [0, 0]
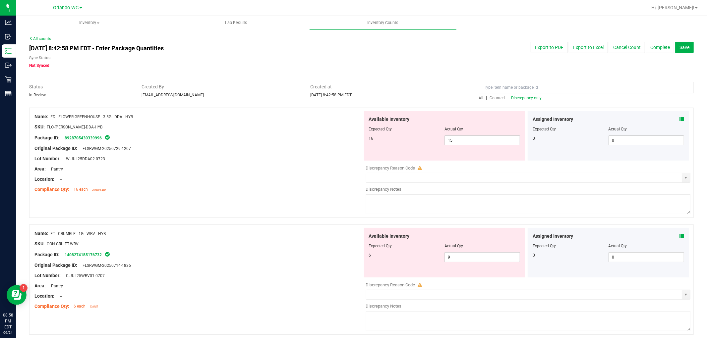
click at [522, 97] on span "Discrepancy only" at bounding box center [526, 98] width 30 height 5
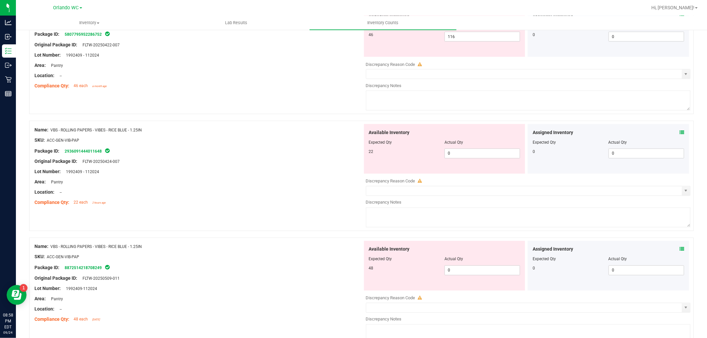
scroll to position [905, 0]
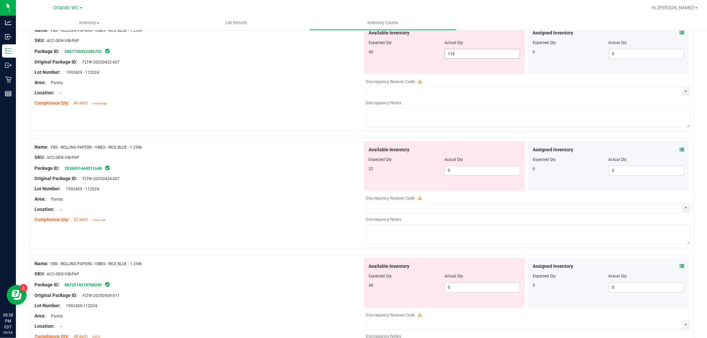
click at [482, 57] on span "116 116" at bounding box center [482, 54] width 76 height 10
click at [482, 57] on input "116" at bounding box center [482, 53] width 75 height 9
click at [468, 171] on div "Available Inventory Expected Qty Actual Qty 22 0 0" at bounding box center [444, 166] width 161 height 50
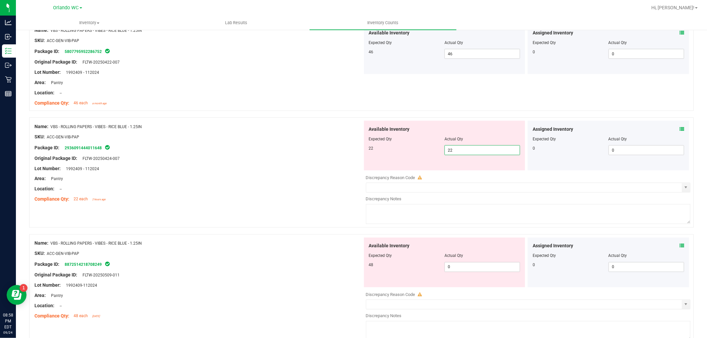
click at [281, 107] on div "Compliance Qty: 46 each a month ago" at bounding box center [198, 103] width 328 height 7
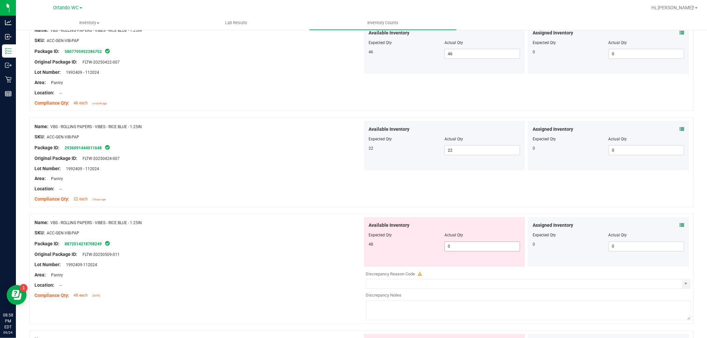
click at [462, 248] on span "0 0" at bounding box center [482, 247] width 76 height 10
click at [246, 202] on div "Compliance Qty: 22 each 2 hours ago" at bounding box center [198, 199] width 328 height 7
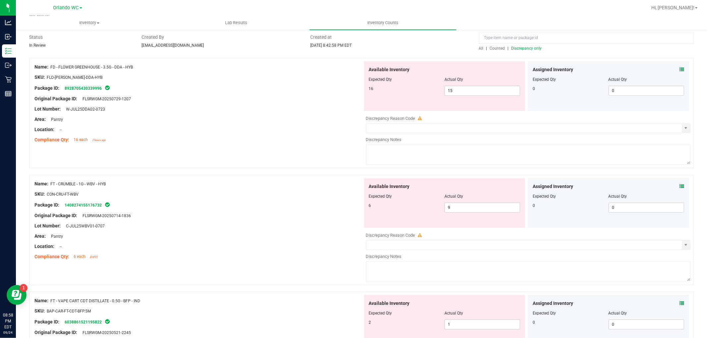
scroll to position [39, 0]
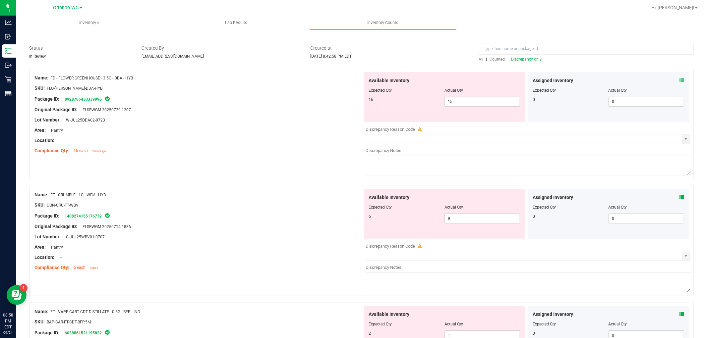
click at [522, 65] on div at bounding box center [361, 65] width 664 height 7
click at [522, 62] on div at bounding box center [361, 65] width 664 height 7
click at [522, 60] on span "Discrepancy only" at bounding box center [526, 59] width 30 height 5
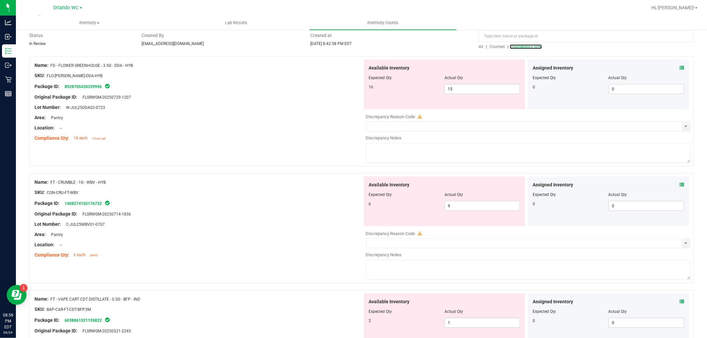
scroll to position [0, 0]
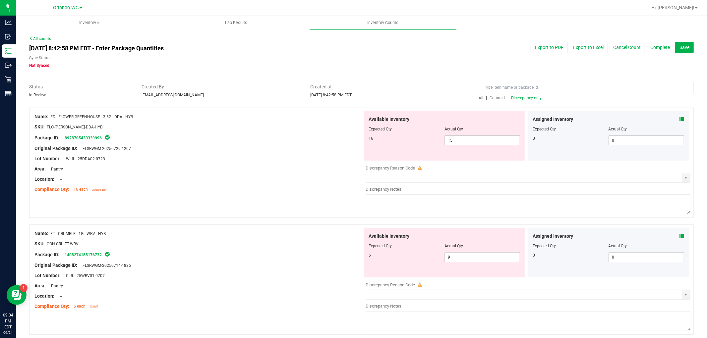
click at [522, 103] on div at bounding box center [361, 104] width 664 height 7
click at [523, 95] on div "All | Counted | Discrepancy only" at bounding box center [586, 98] width 215 height 6
click at [523, 97] on span "Discrepancy only" at bounding box center [526, 98] width 30 height 5
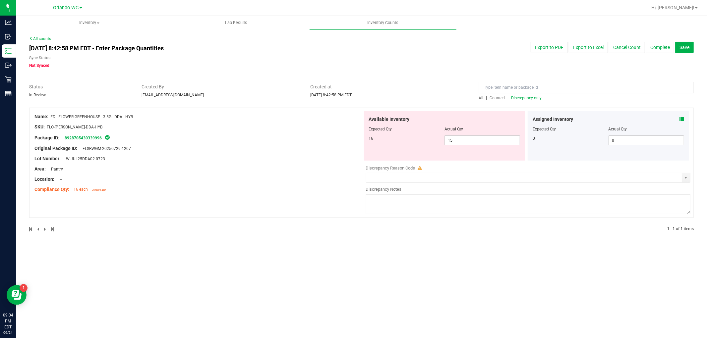
click at [224, 197] on div "Name: FD - FLOWER GREENHOUSE - 3.5G - DDA - HYB SKU: FLO-[PERSON_NAME]-DDA-HYB …" at bounding box center [361, 163] width 664 height 110
click at [680, 2] on div "Hi, [PERSON_NAME]!" at bounding box center [674, 8] width 52 height 12
click at [681, 3] on div "Hi, [PERSON_NAME]!" at bounding box center [674, 8] width 52 height 12
click at [683, 7] on span "Hi, [PERSON_NAME]!" at bounding box center [672, 7] width 43 height 5
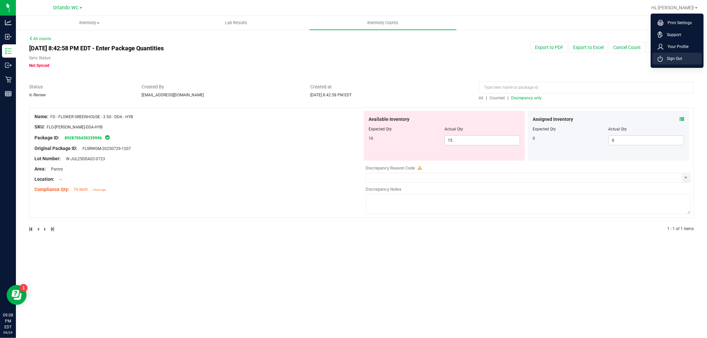
click at [673, 62] on span "Sign Out" at bounding box center [672, 58] width 19 height 7
